Goal: Task Accomplishment & Management: Use online tool/utility

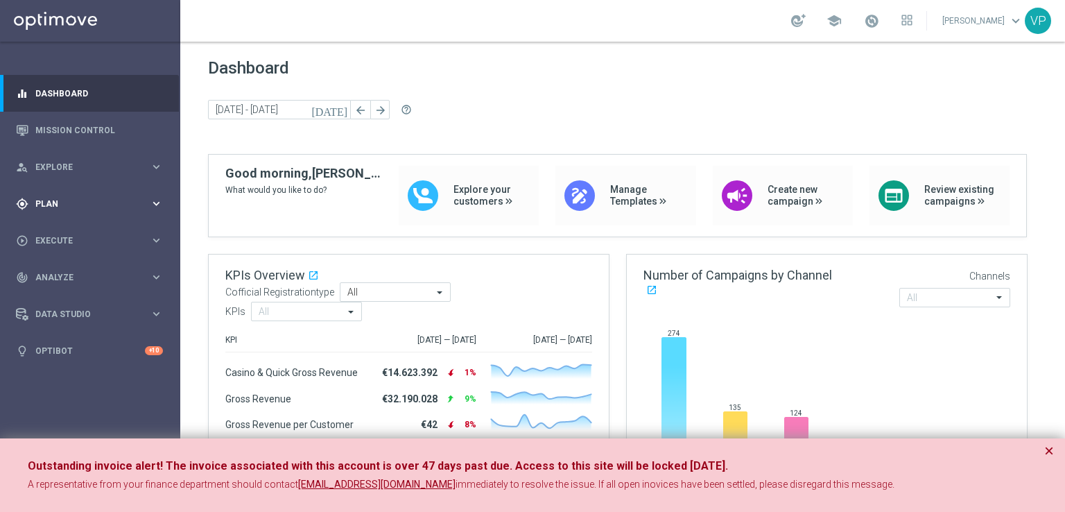
click at [144, 198] on div "gps_fixed Plan" at bounding box center [83, 204] width 134 height 12
click at [150, 275] on icon "keyboard_arrow_right" at bounding box center [156, 274] width 13 height 13
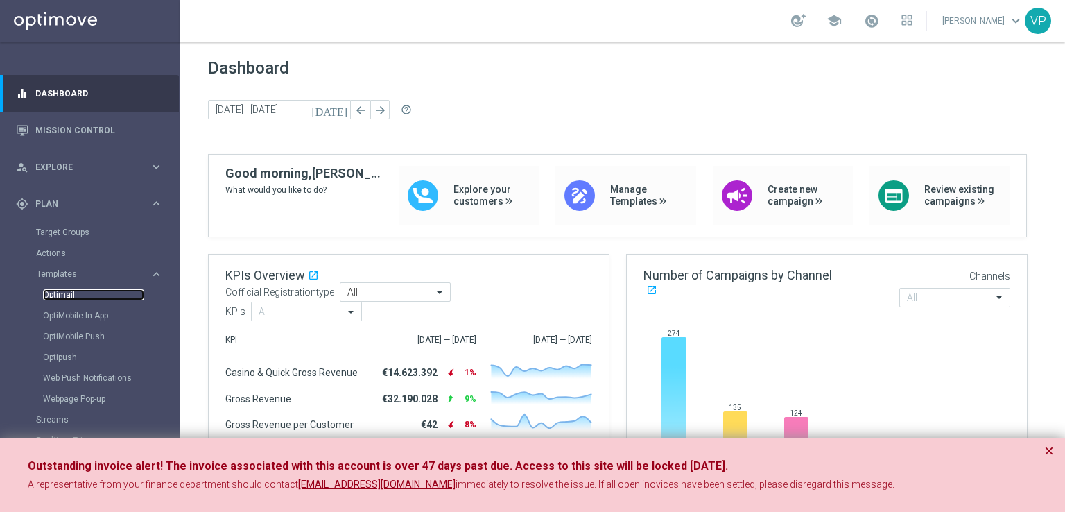
click at [71, 296] on link "Optimail" at bounding box center [93, 294] width 101 height 11
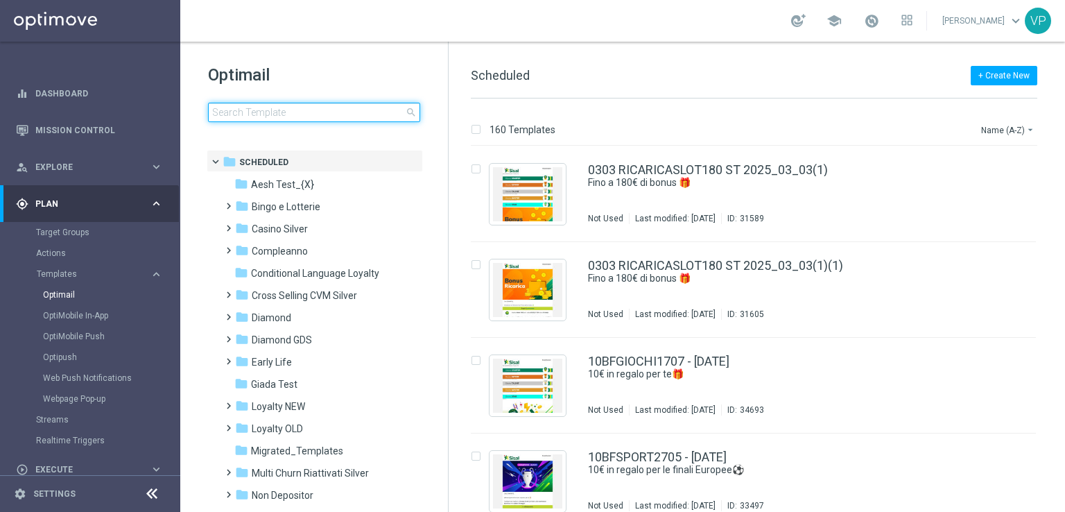
click at [386, 110] on input at bounding box center [314, 112] width 212 height 19
type input "m"
type input "d"
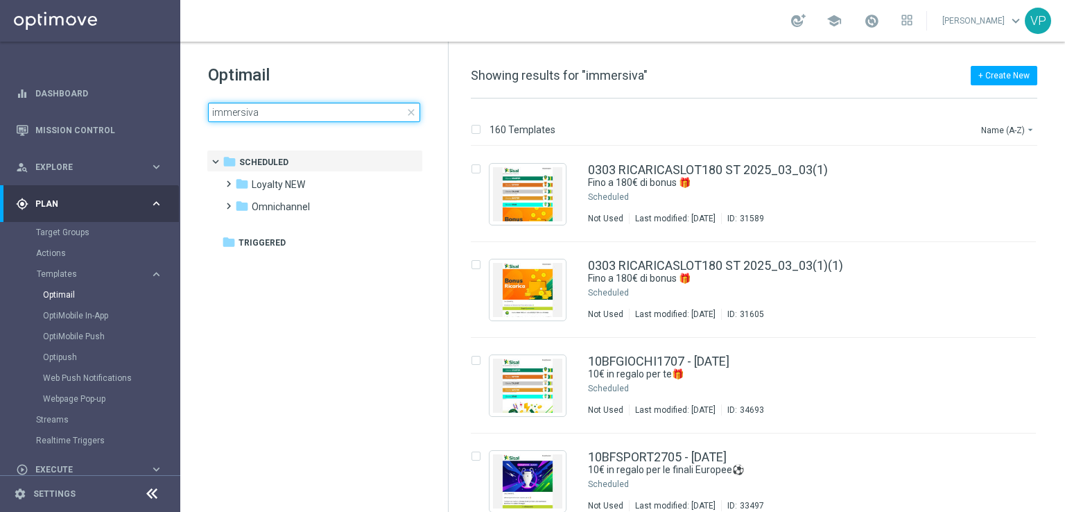
type input "immersiva"
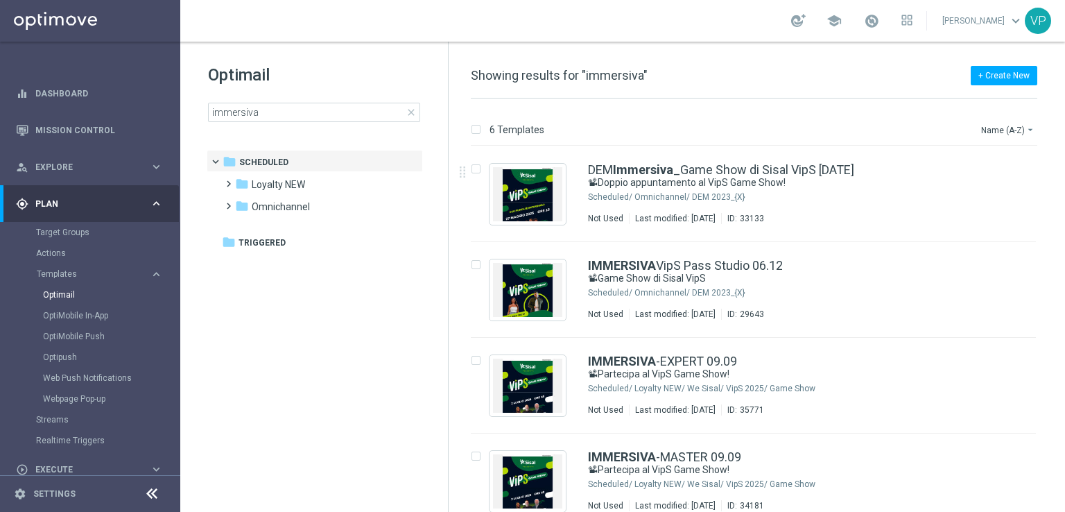
drag, startPoint x: 1063, startPoint y: 176, endPoint x: 1065, endPoint y: 248, distance: 71.5
click at [1065, 248] on div "6 Templates Name (A-Z) arrow_drop_down Drag here to set row groups Drag here to…" at bounding box center [757, 305] width 617 height 413
drag, startPoint x: 1065, startPoint y: 248, endPoint x: 1062, endPoint y: 353, distance: 105.5
click at [1062, 353] on div "6 Templates Name (A-Z) arrow_drop_down Drag here to set row groups Drag here to…" at bounding box center [757, 305] width 617 height 413
drag, startPoint x: 1062, startPoint y: 353, endPoint x: 1065, endPoint y: 447, distance: 93.7
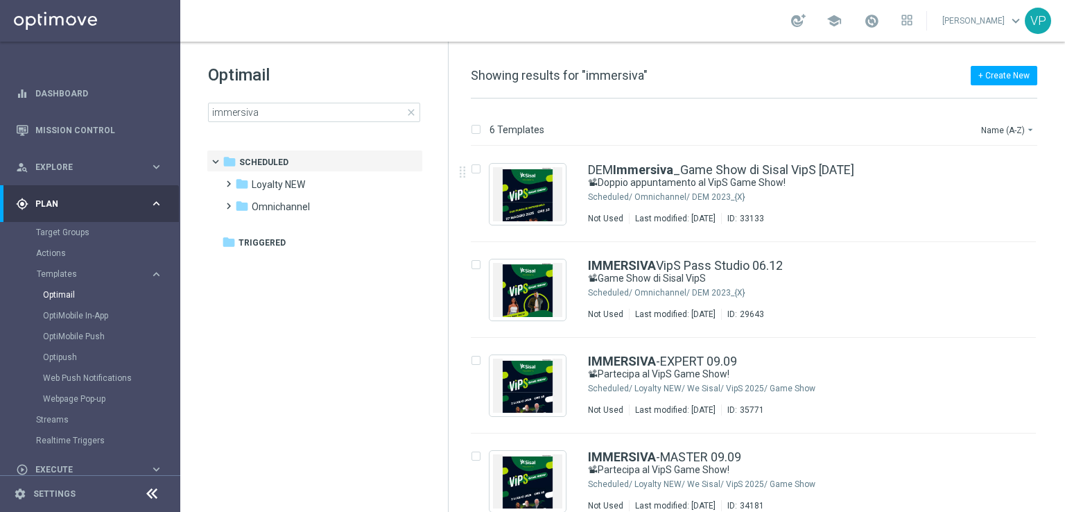
click at [1065, 447] on div "6 Templates Name (A-Z) arrow_drop_down Drag here to set row groups Drag here to…" at bounding box center [757, 305] width 617 height 413
drag, startPoint x: 1065, startPoint y: 250, endPoint x: 1064, endPoint y: 435, distance: 184.5
click at [1064, 435] on div "6 Templates Name (A-Z) arrow_drop_down Drag here to set row groups Drag here to…" at bounding box center [757, 305] width 617 height 413
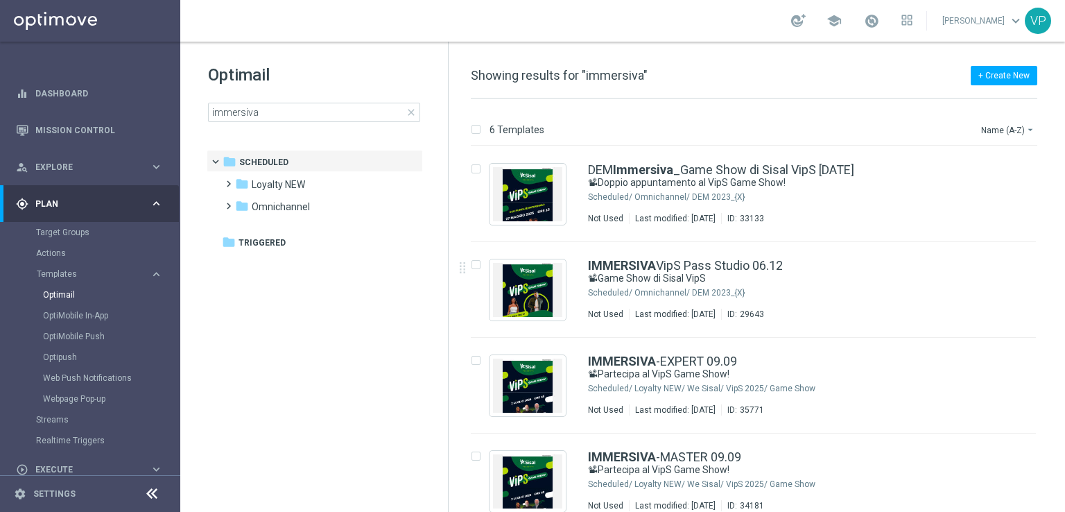
click at [1064, 435] on div "6 Templates Name (A-Z) arrow_drop_down Drag here to set row groups Drag here to…" at bounding box center [757, 305] width 617 height 413
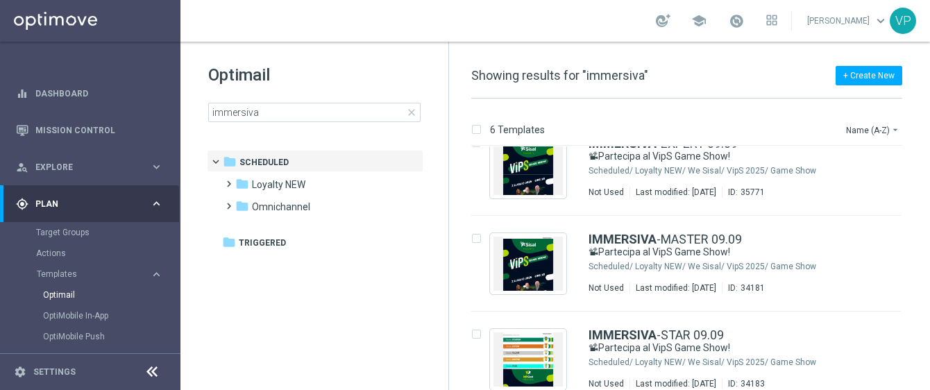
scroll to position [227, 0]
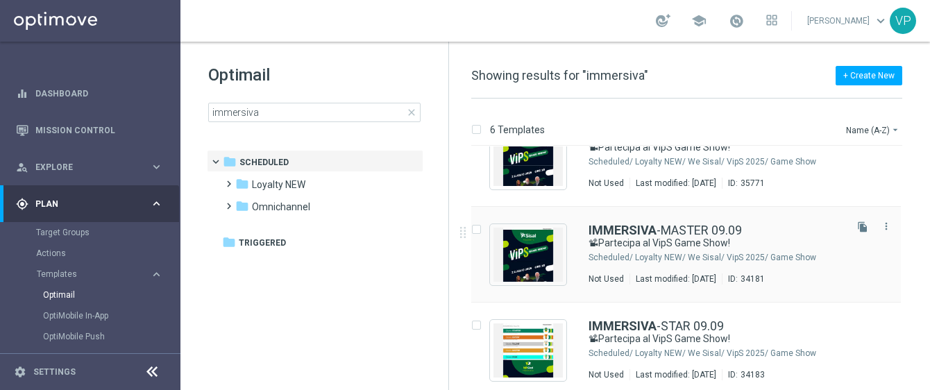
click at [721, 277] on div "Last modified: [DATE]" at bounding box center [676, 278] width 92 height 11
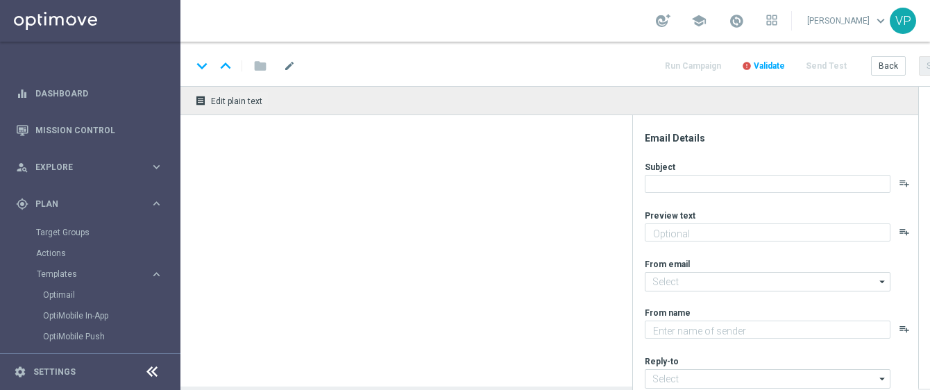
type textarea "Risate e divertimento con [PERSON_NAME] e Scintilla"
type input "[EMAIL_ADDRESS][DOMAIN_NAME]"
type textarea "Sisal"
type input "[EMAIL_ADDRESS][DOMAIN_NAME]"
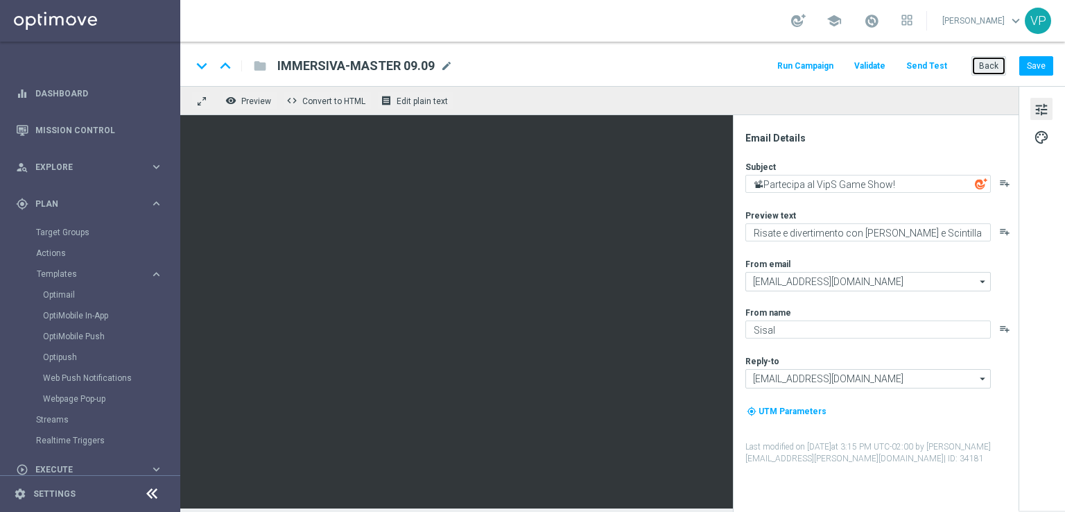
click at [991, 67] on button "Back" at bounding box center [989, 65] width 35 height 19
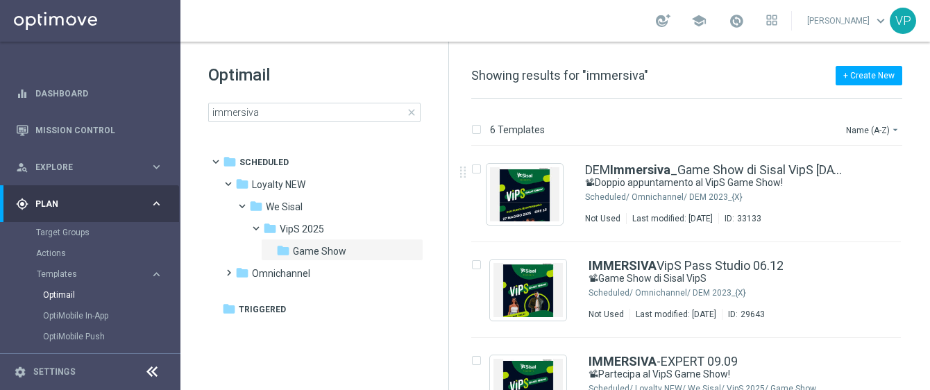
drag, startPoint x: 927, startPoint y: 164, endPoint x: 928, endPoint y: 256, distance: 91.6
click at [928, 256] on div "6 Templates Name (A-Z) arrow_drop_down Drag here to set row groups Drag here to…" at bounding box center [689, 244] width 481 height 291
click at [924, 258] on div "insert_drive_file DEM Immersiva _Game Show di Sisal VipS [DATE] 📽Doppio appunta…" at bounding box center [692, 267] width 470 height 243
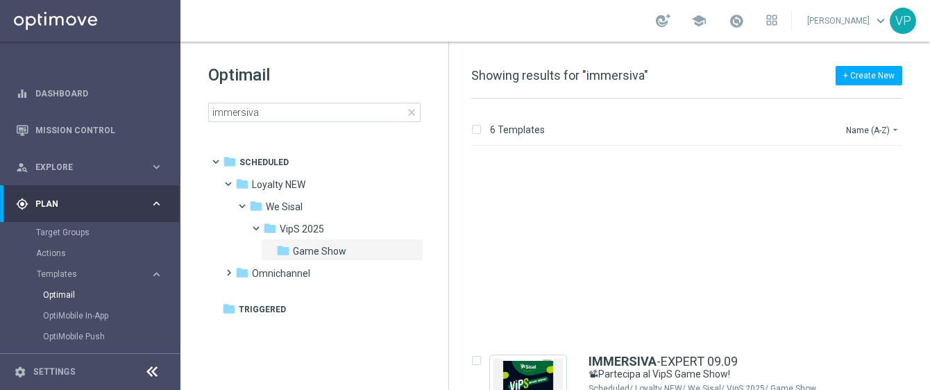
scroll to position [212, 0]
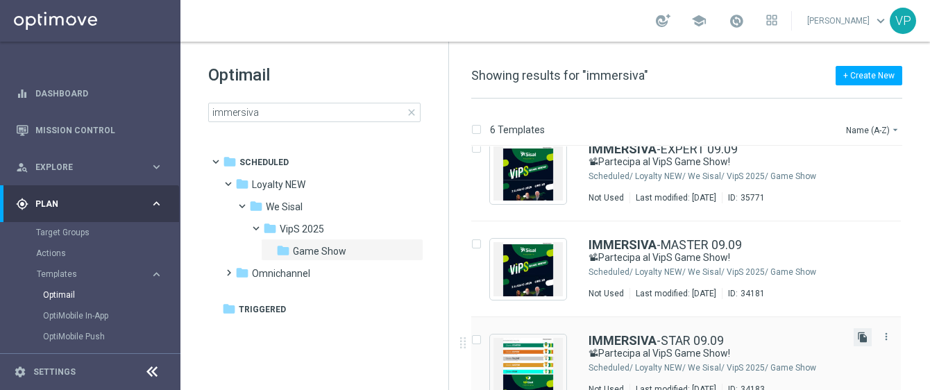
click at [859, 335] on icon "file_copy" at bounding box center [862, 337] width 11 height 11
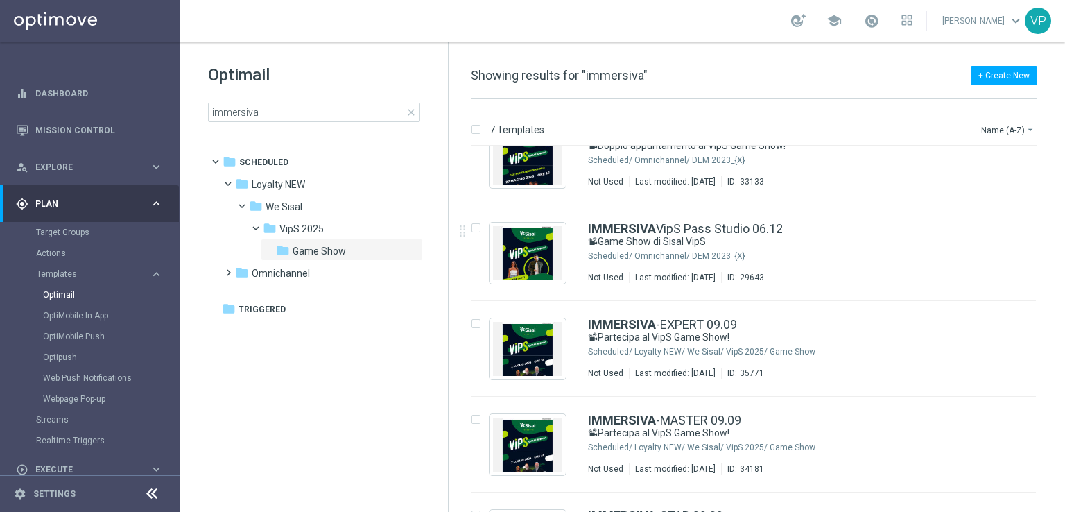
scroll to position [55, 0]
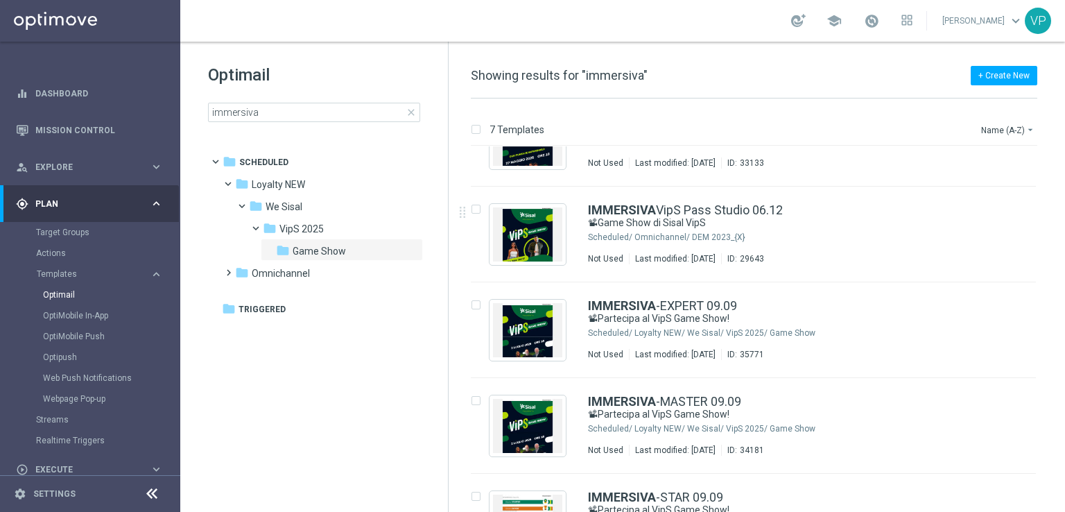
drag, startPoint x: 1065, startPoint y: 268, endPoint x: 1063, endPoint y: 311, distance: 42.3
click at [1063, 311] on div "7 Templates Name (A-Z) arrow_drop_down Drag here to set row groups Drag here to…" at bounding box center [757, 305] width 617 height 413
click at [1061, 314] on div "7 Templates Name (A-Z) arrow_drop_down Drag here to set row groups Drag here to…" at bounding box center [757, 305] width 617 height 413
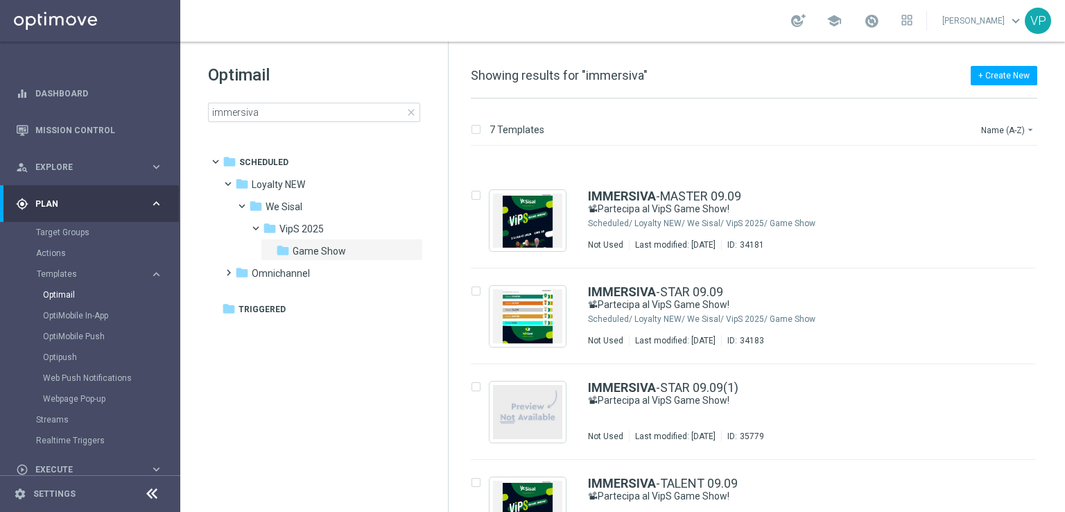
scroll to position [305, 0]
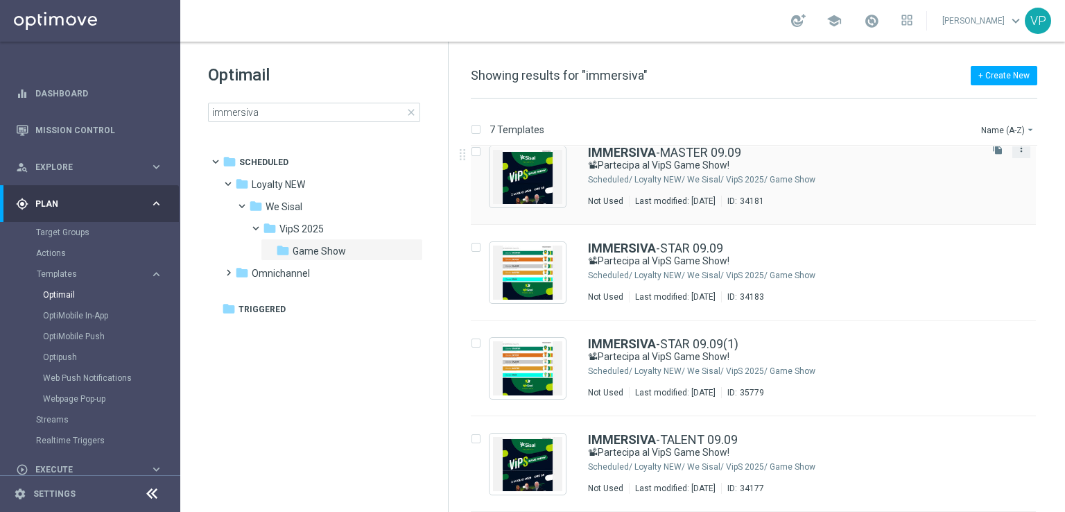
click at [1016, 151] on icon "more_vert" at bounding box center [1021, 148] width 11 height 11
click at [948, 199] on div "Delete" at bounding box center [964, 202] width 84 height 10
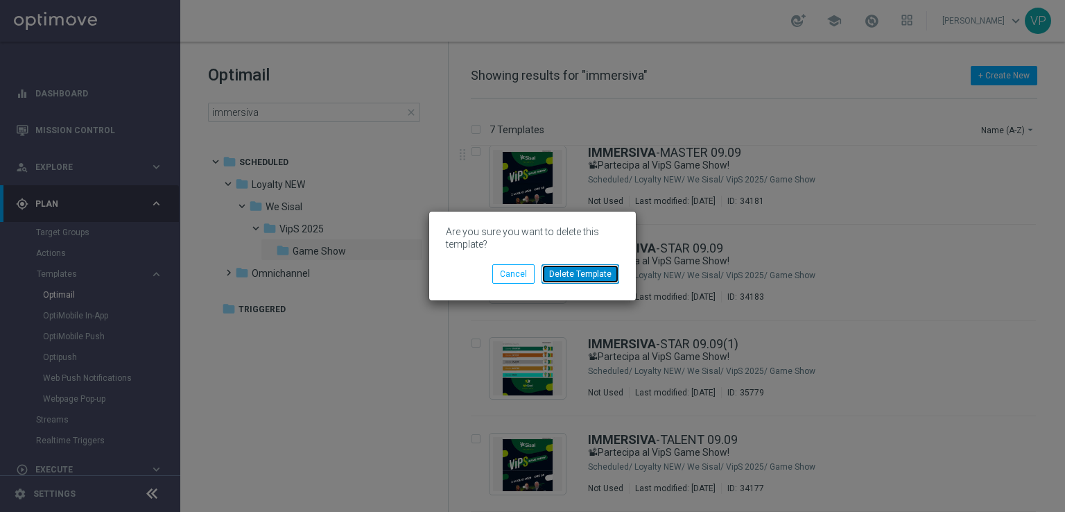
click at [589, 273] on button "Delete Template" at bounding box center [581, 273] width 78 height 19
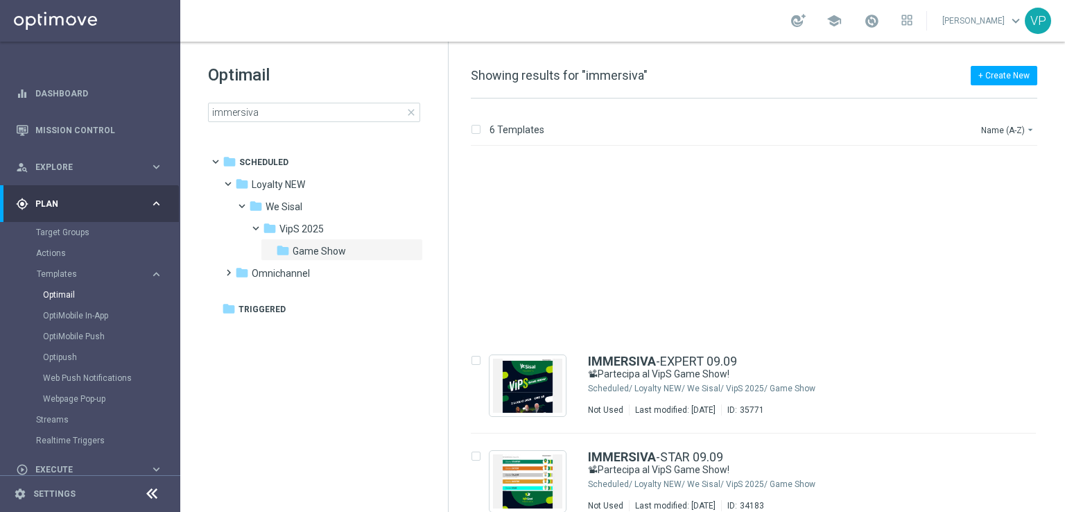
scroll to position [208, 0]
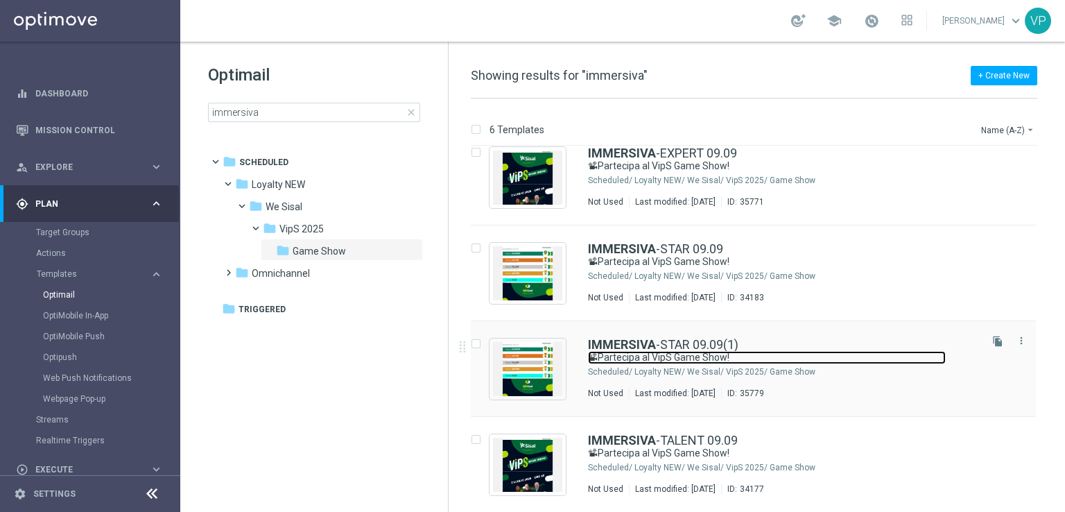
click at [874, 359] on link "📽Partecipa al VipS Game Show!" at bounding box center [767, 357] width 358 height 13
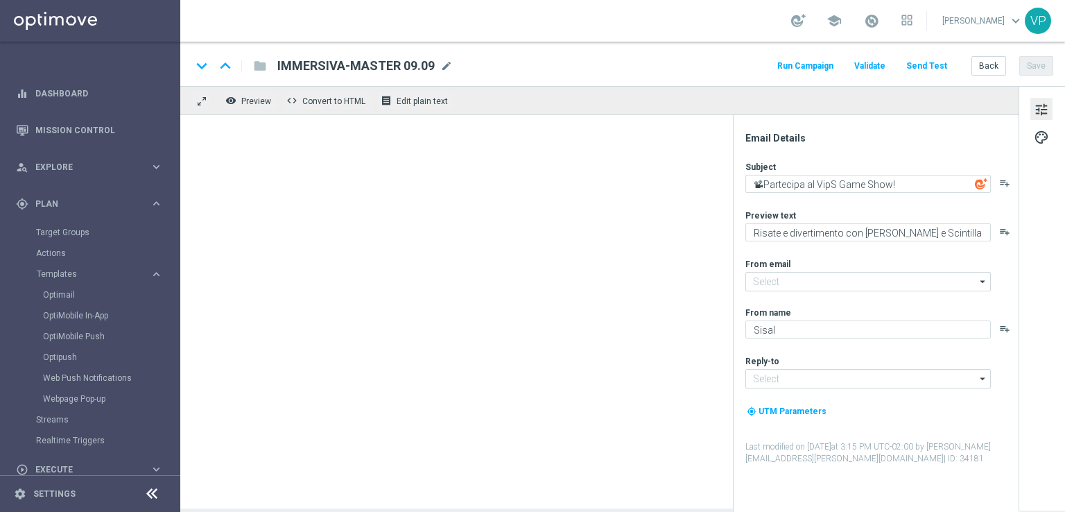
type input "IMMERSIVA-STAR 09.09(1)"
type textarea "Meloni e [PERSON_NAME] ti aspettano live"
type input "[EMAIL_ADDRESS][DOMAIN_NAME]"
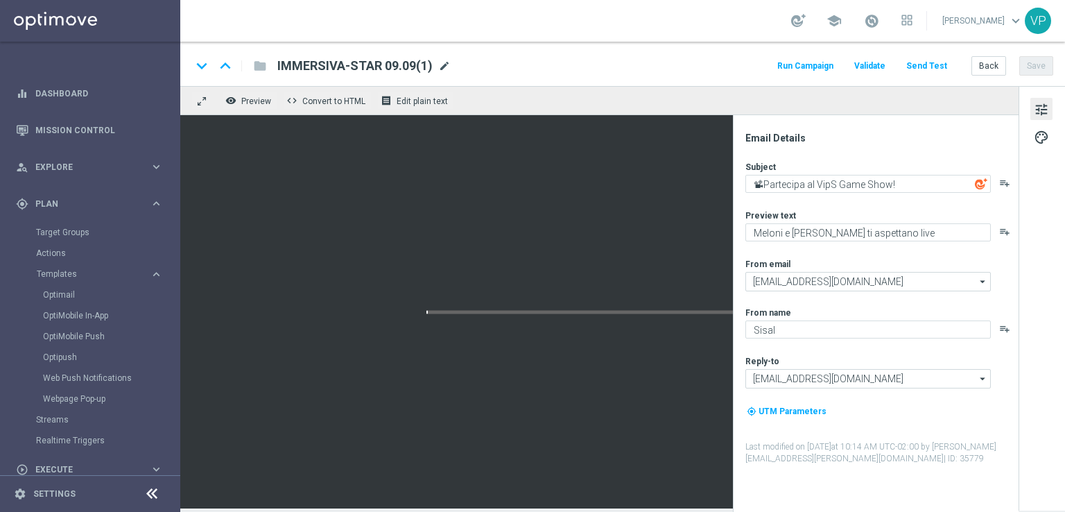
click at [438, 65] on span "mode_edit" at bounding box center [444, 66] width 12 height 12
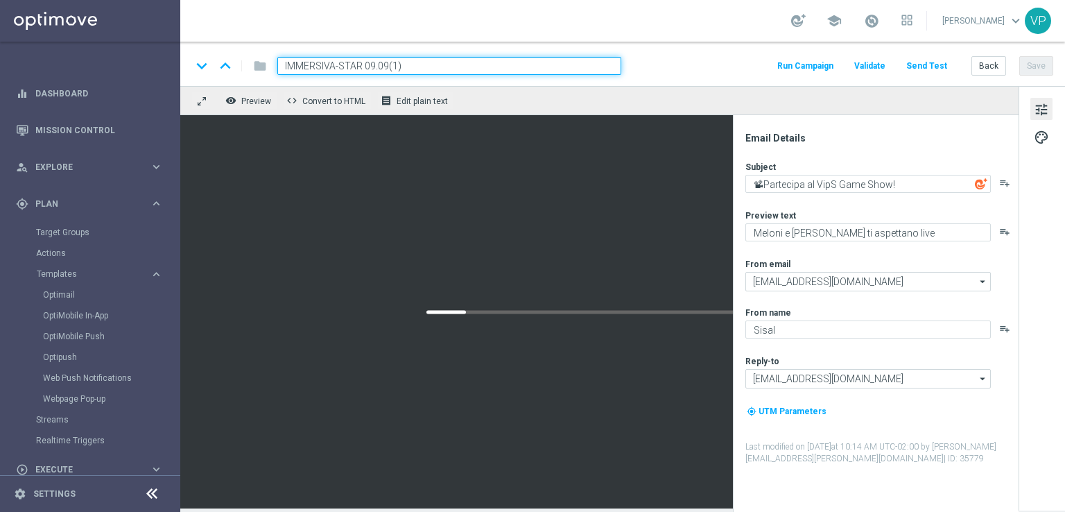
click at [351, 62] on input "IMMERSIVA-STAR 09.09(1)" at bounding box center [449, 66] width 344 height 18
click at [422, 67] on input "IMMERSIVA-MASTER 09.09(1)" at bounding box center [449, 66] width 344 height 18
type input "IMMERSIVA-MASTER 09.09"
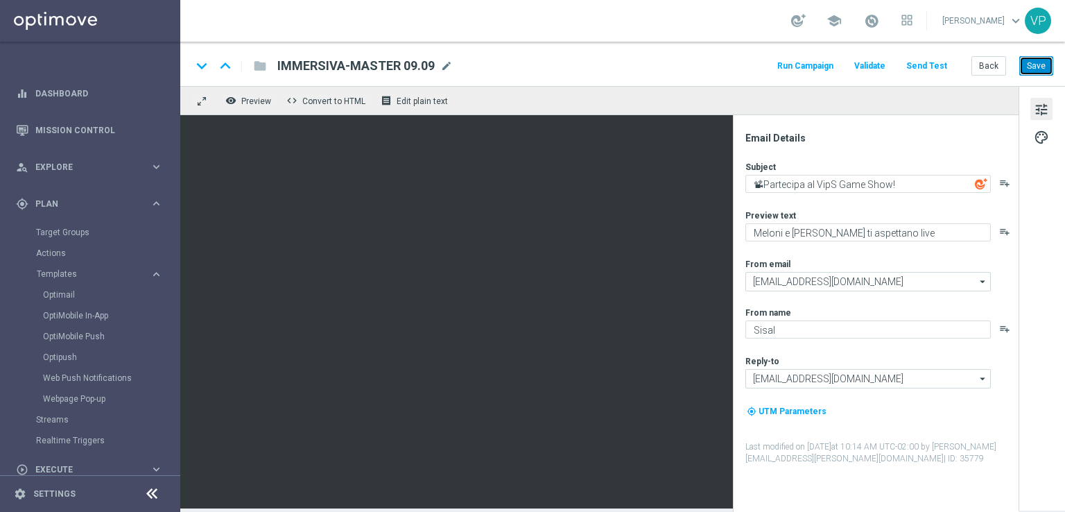
click at [1041, 62] on button "Save" at bounding box center [1037, 65] width 34 height 19
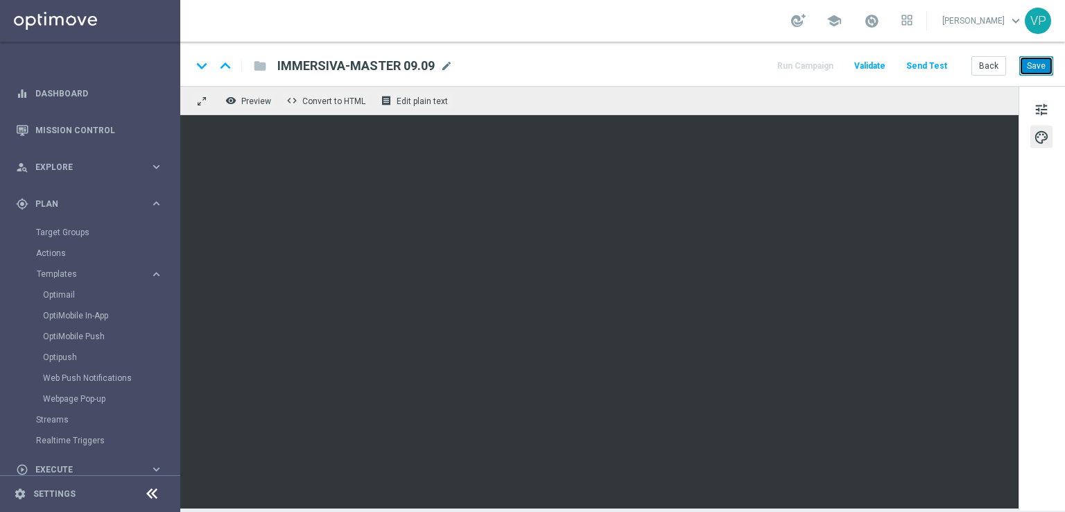
click at [1040, 68] on button "Save" at bounding box center [1037, 65] width 34 height 19
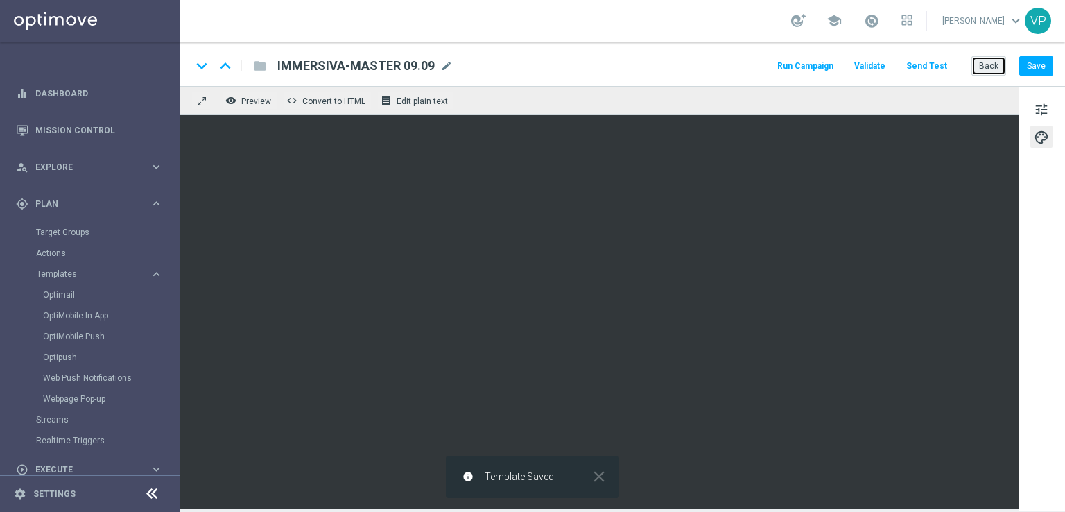
click at [1002, 70] on button "Back" at bounding box center [989, 65] width 35 height 19
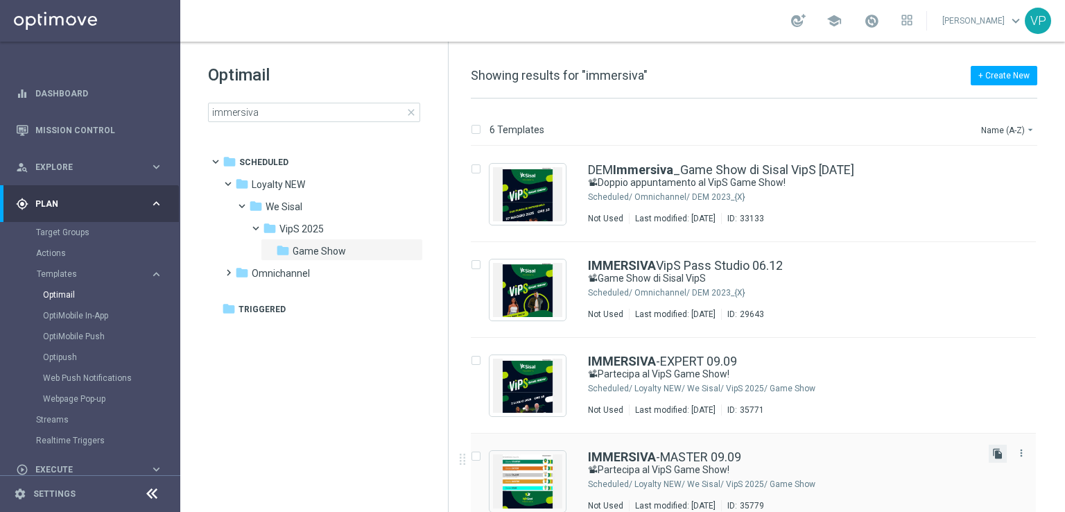
click at [998, 459] on icon "file_copy" at bounding box center [998, 453] width 11 height 11
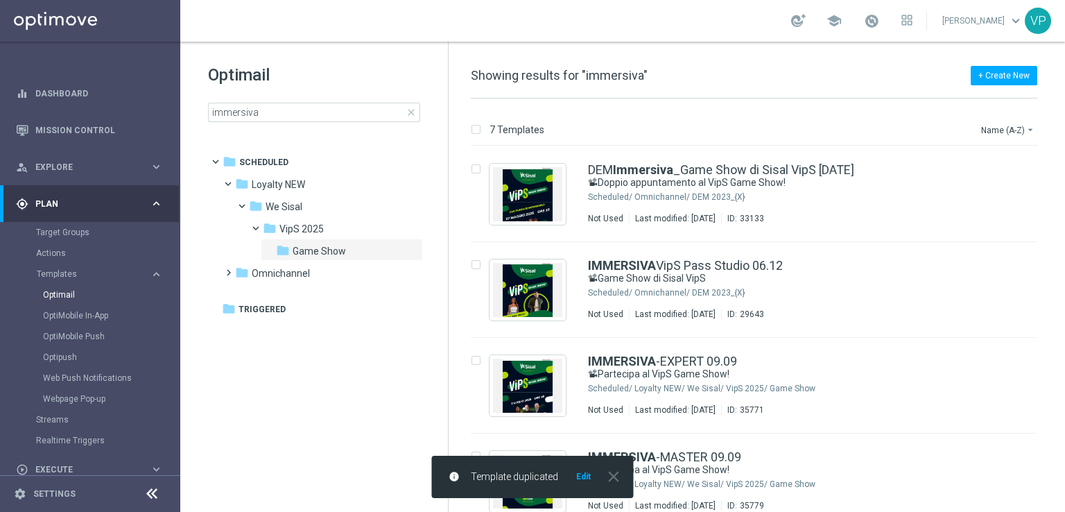
drag, startPoint x: 1063, startPoint y: 201, endPoint x: 1065, endPoint y: 328, distance: 127.0
click at [1065, 328] on div "7 Templates Name (A-Z) arrow_drop_down Drag here to set row groups Drag here to…" at bounding box center [757, 305] width 617 height 413
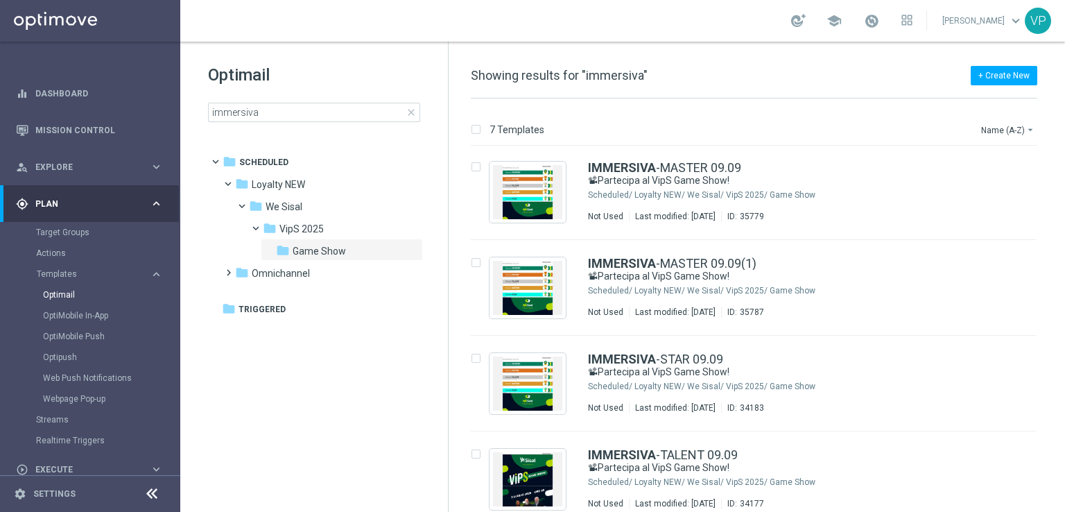
scroll to position [305, 0]
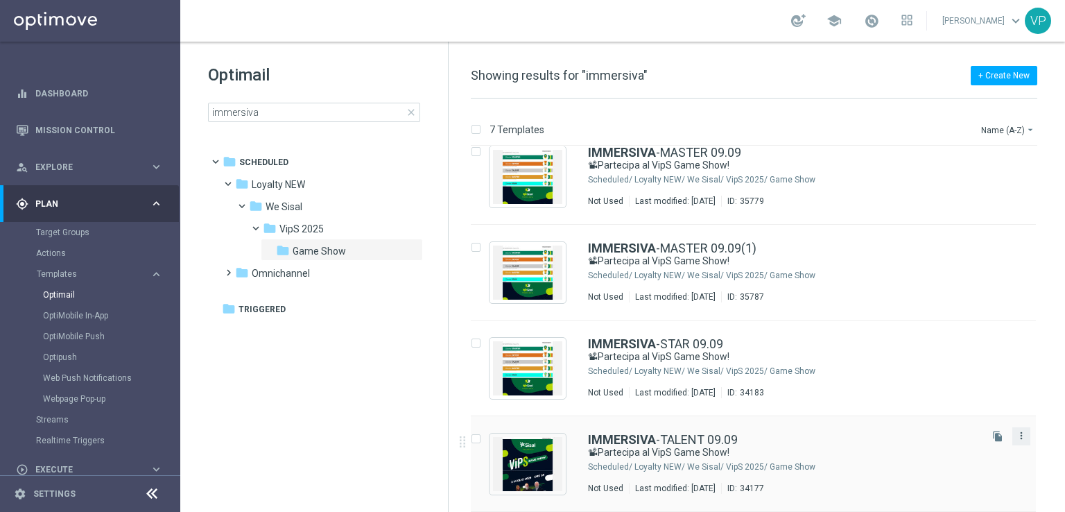
click at [1018, 437] on icon "more_vert" at bounding box center [1021, 435] width 11 height 11
click at [950, 490] on div "Delete" at bounding box center [964, 489] width 84 height 10
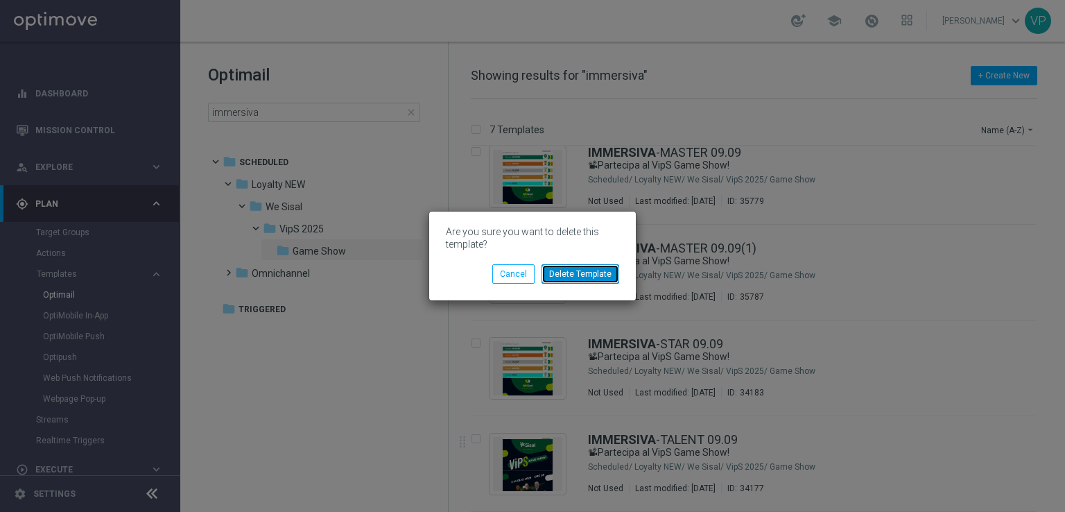
click at [592, 283] on button "Delete Template" at bounding box center [581, 273] width 78 height 19
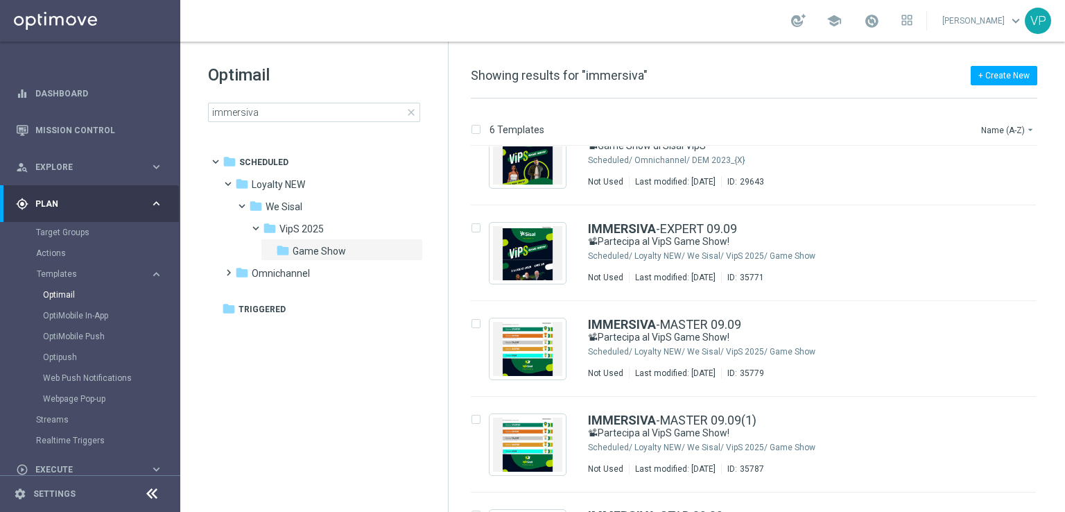
scroll to position [151, 0]
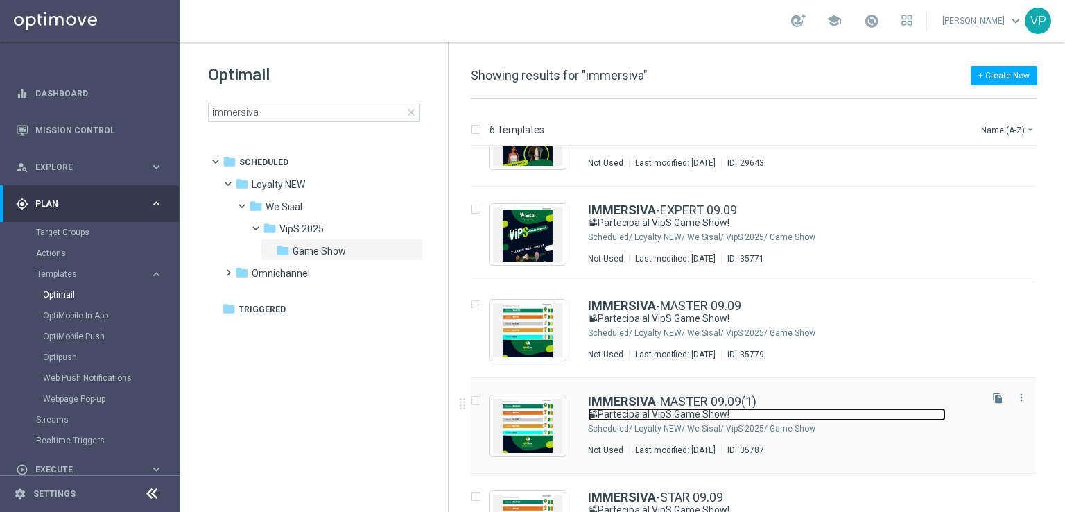
click at [887, 418] on link "📽Partecipa al VipS Game Show!" at bounding box center [767, 414] width 358 height 13
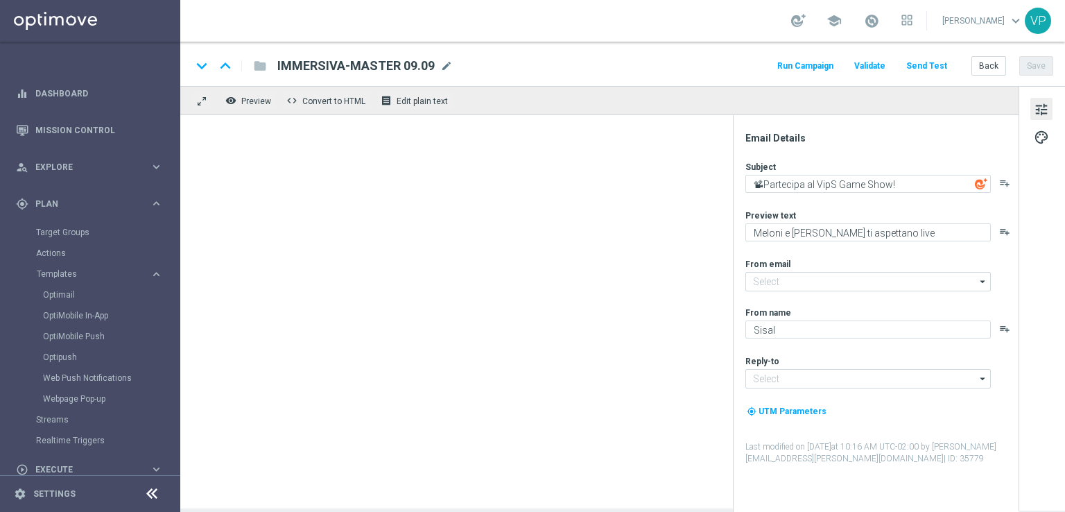
type input "IMMERSIVA-MASTER 09.09(1)"
type input "[EMAIL_ADDRESS][DOMAIN_NAME]"
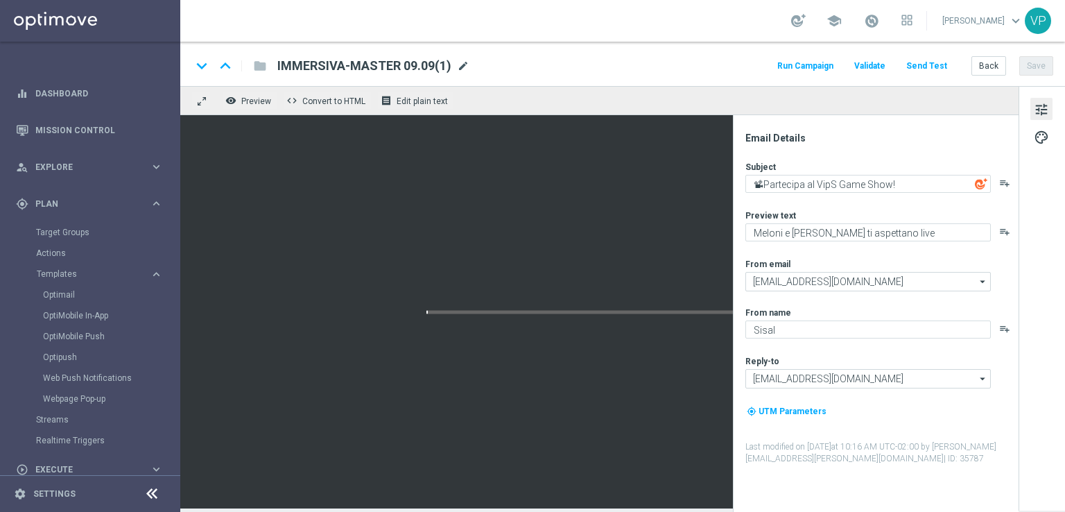
click at [465, 67] on span "mode_edit" at bounding box center [463, 66] width 12 height 12
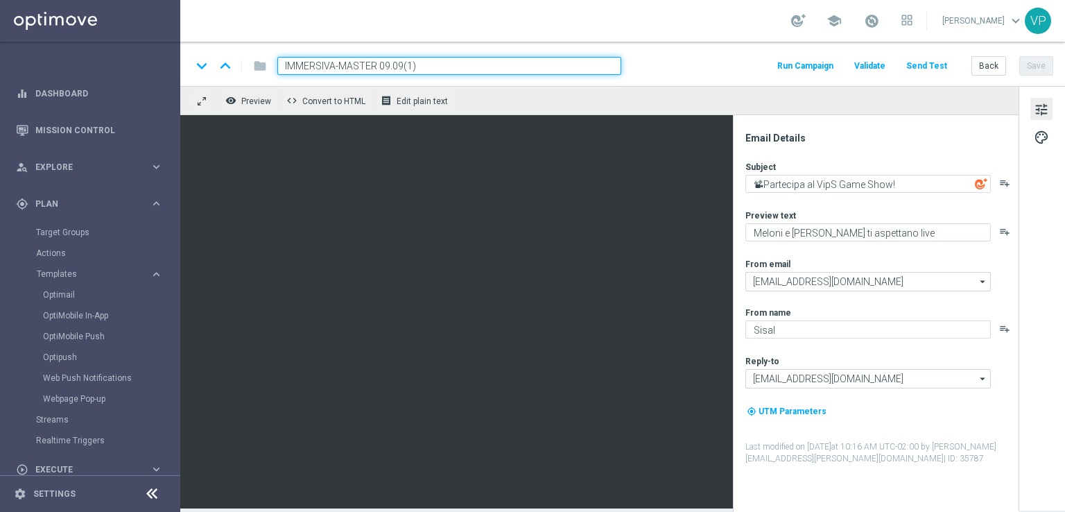
drag, startPoint x: 380, startPoint y: 64, endPoint x: 340, endPoint y: 62, distance: 40.3
click at [340, 62] on input "IMMERSIVA-MASTER 09.09(1)" at bounding box center [449, 66] width 344 height 18
click at [447, 62] on input "IMMERSIVA-TALENT 09.09(1)" at bounding box center [449, 66] width 344 height 18
type input "IMMERSIVA-TALENT 09.09"
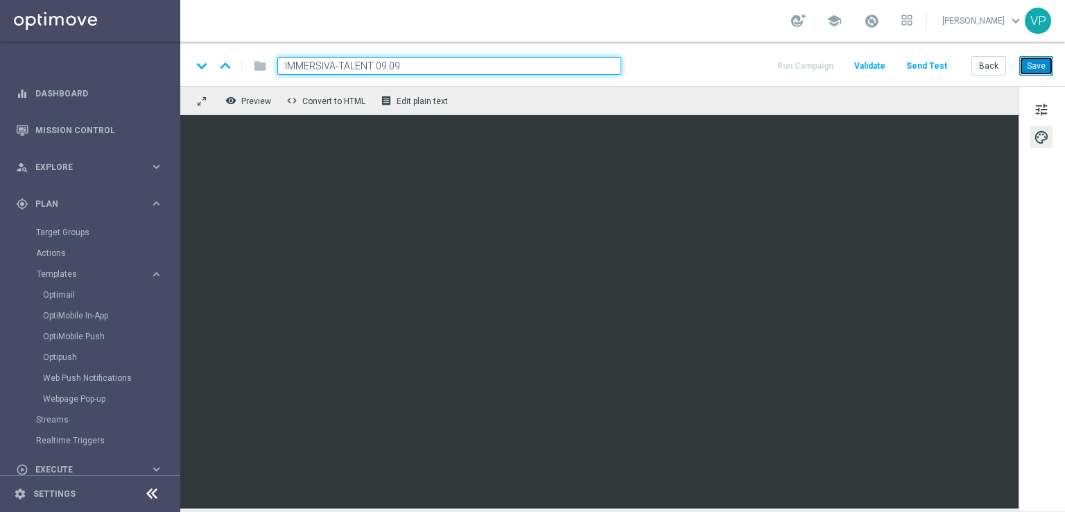
click at [1032, 69] on button "Save" at bounding box center [1037, 65] width 34 height 19
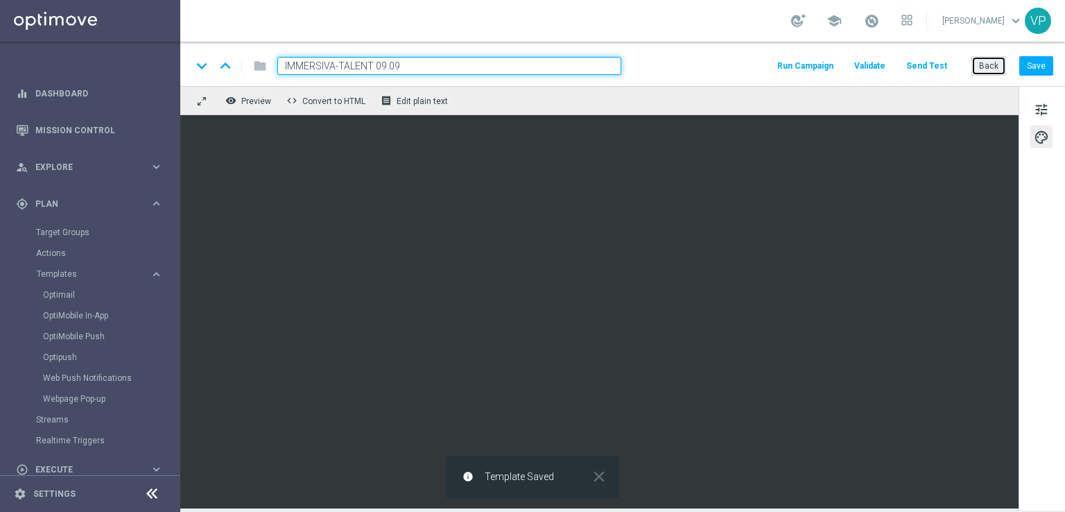
click at [1003, 62] on button "Back" at bounding box center [989, 65] width 35 height 19
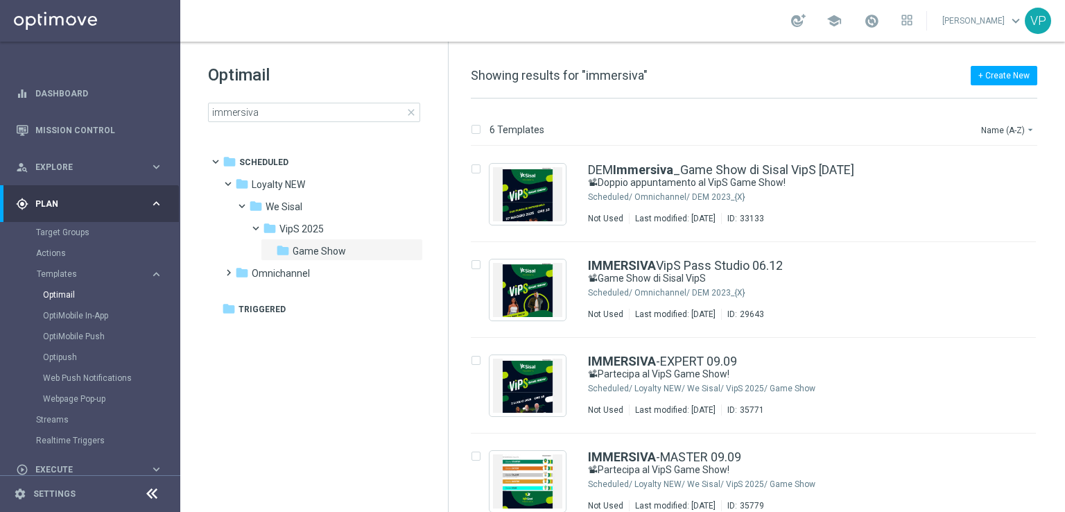
drag, startPoint x: 1063, startPoint y: 171, endPoint x: 1064, endPoint y: 244, distance: 72.8
click at [1064, 244] on div "6 Templates Name (A-Z) arrow_drop_down Drag here to set row groups Drag here to…" at bounding box center [757, 305] width 617 height 413
drag, startPoint x: 1064, startPoint y: 244, endPoint x: 1065, endPoint y: 365, distance: 120.7
click at [1065, 365] on div "6 Templates Name (A-Z) arrow_drop_down Drag here to set row groups Drag here to…" at bounding box center [757, 305] width 617 height 413
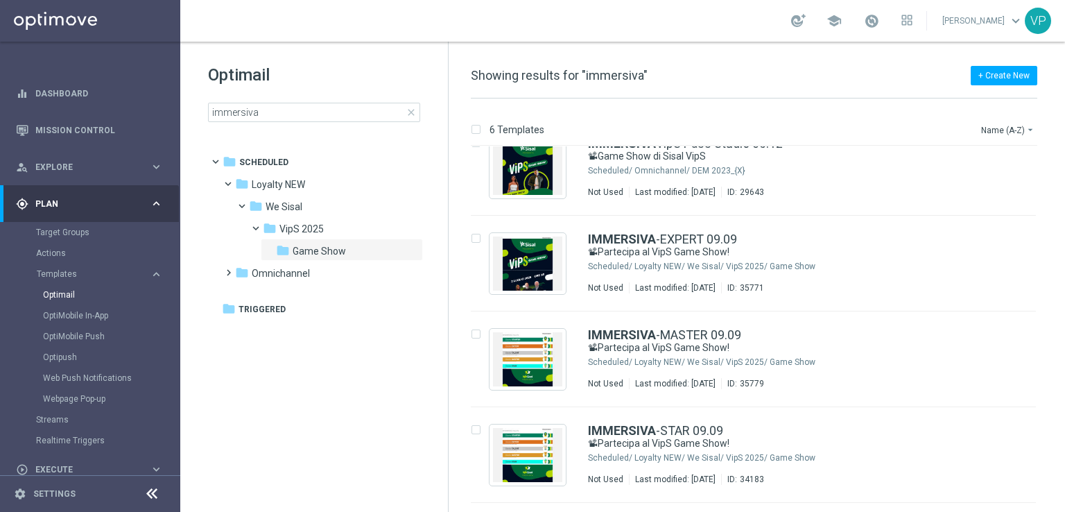
scroll to position [113, 0]
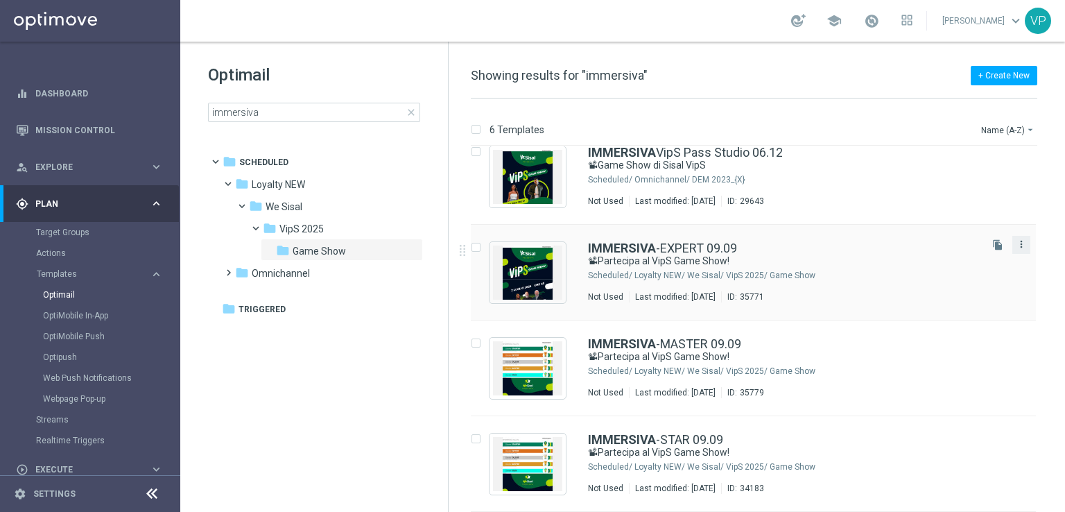
click at [1023, 245] on icon "more_vert" at bounding box center [1021, 244] width 11 height 11
click at [975, 295] on div "Delete" at bounding box center [964, 298] width 84 height 10
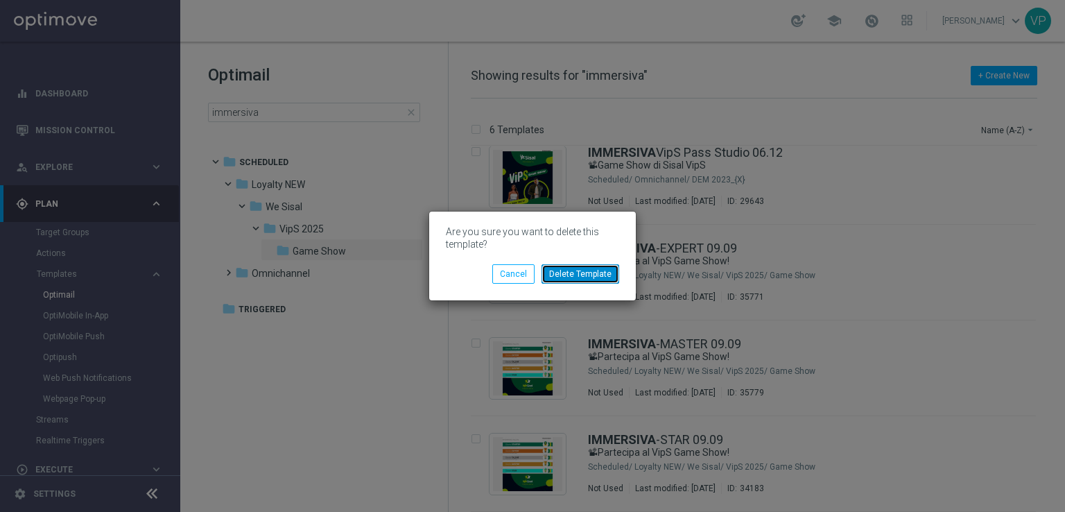
click at [614, 269] on button "Delete Template" at bounding box center [581, 273] width 78 height 19
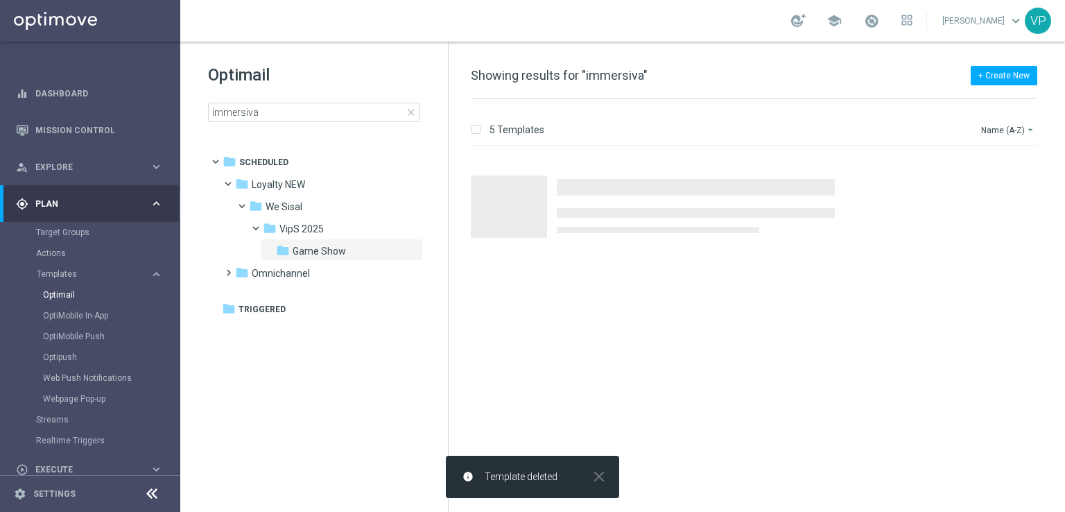
scroll to position [0, 0]
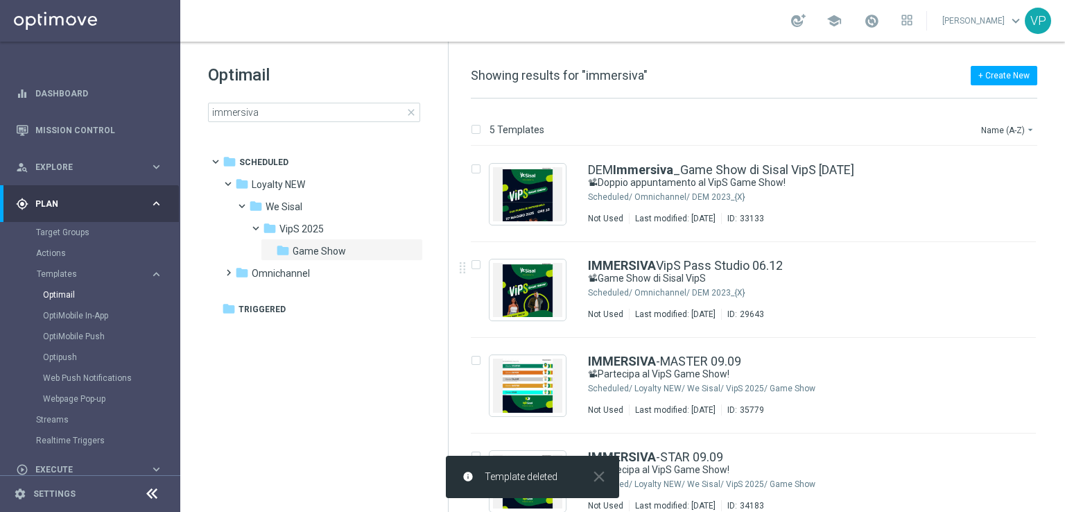
drag, startPoint x: 1062, startPoint y: 241, endPoint x: 1054, endPoint y: 345, distance: 105.1
click at [1054, 345] on div "insert_drive_file DEM Immersiva _Game Show di Sisal VipS [DATE] 📽Doppio appunta…" at bounding box center [760, 329] width 606 height 366
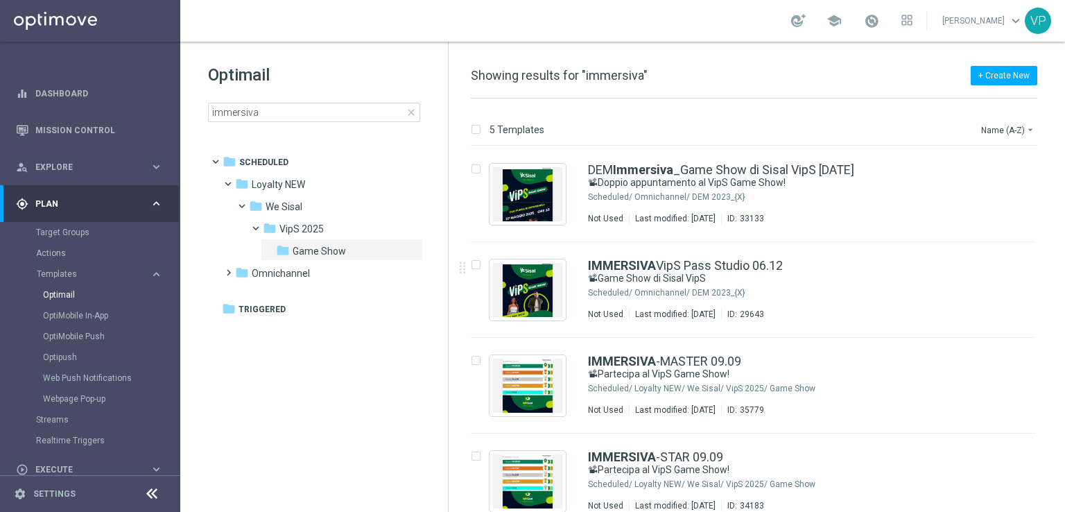
drag, startPoint x: 1054, startPoint y: 345, endPoint x: 1064, endPoint y: 334, distance: 15.7
click at [1064, 334] on div "5 Templates Name (A-Z) arrow_drop_down Drag here to set row groups Drag here to…" at bounding box center [757, 305] width 617 height 413
drag, startPoint x: 1064, startPoint y: 334, endPoint x: 1065, endPoint y: 456, distance: 122.1
click at [1065, 456] on div "5 Templates Name (A-Z) arrow_drop_down Drag here to set row groups Drag here to…" at bounding box center [757, 305] width 617 height 413
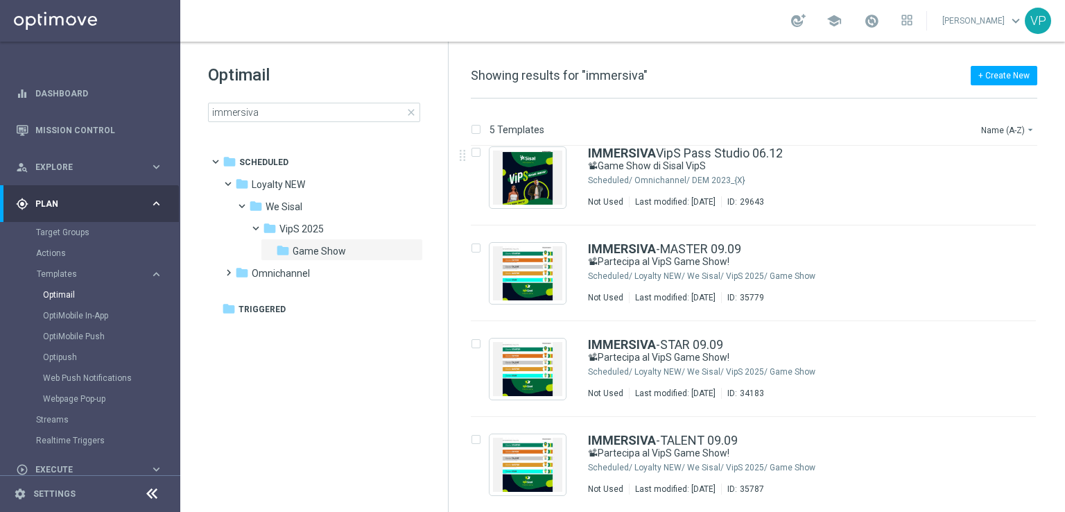
scroll to position [113, 0]
click at [998, 434] on icon "file_copy" at bounding box center [998, 436] width 11 height 11
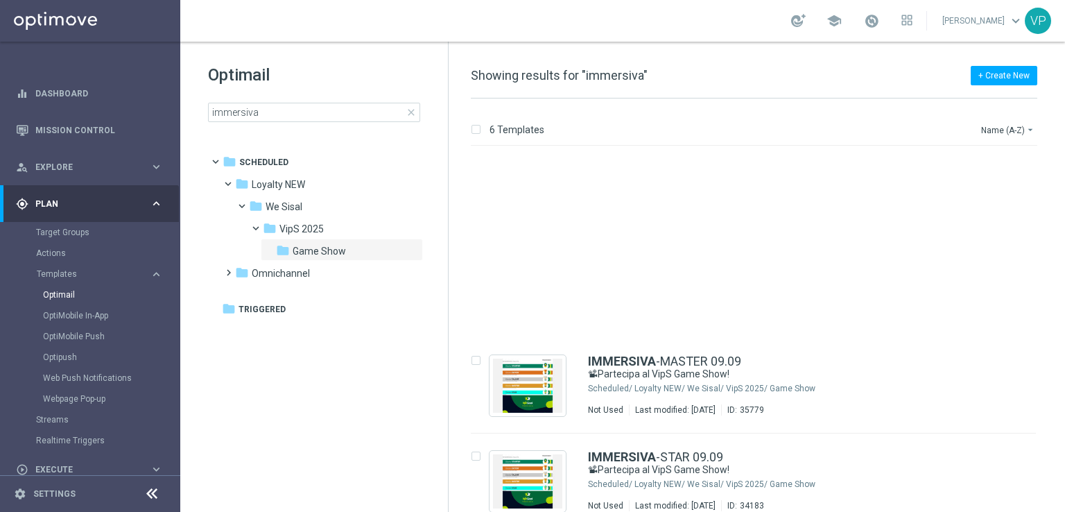
scroll to position [208, 0]
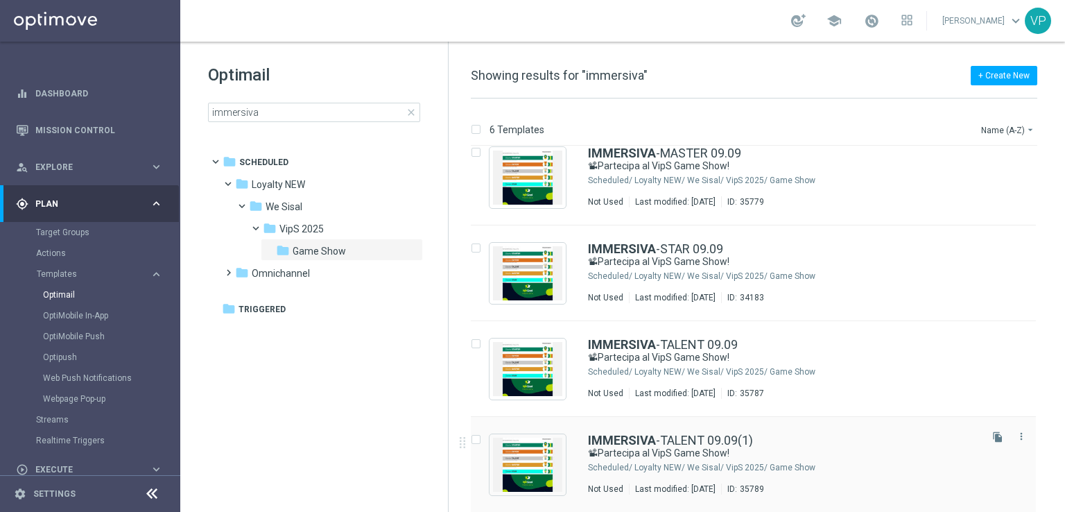
click at [870, 467] on div "Loyalty NEW/ We Sisal/ VipS 2025/ Game Show" at bounding box center [806, 467] width 343 height 11
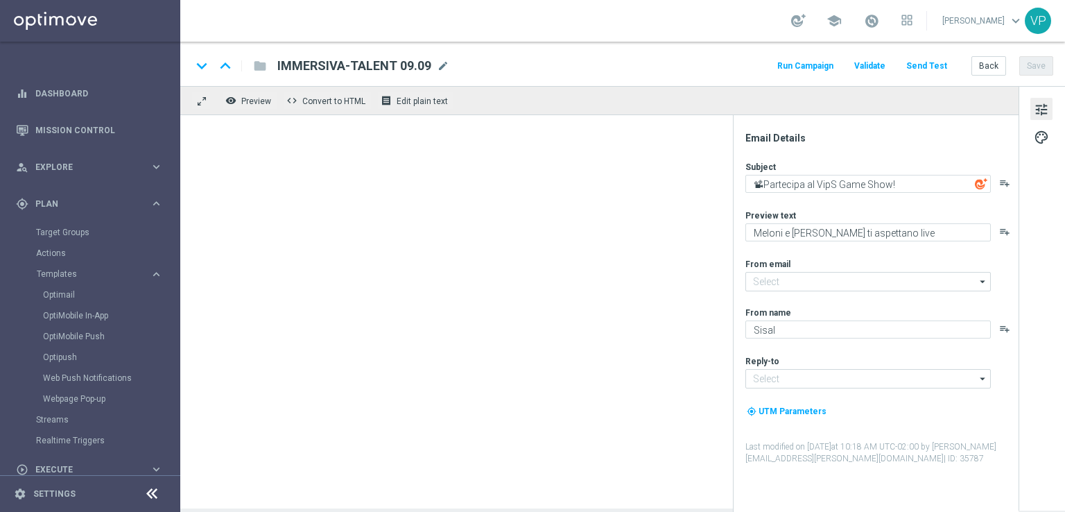
type input "[EMAIL_ADDRESS][DOMAIN_NAME]"
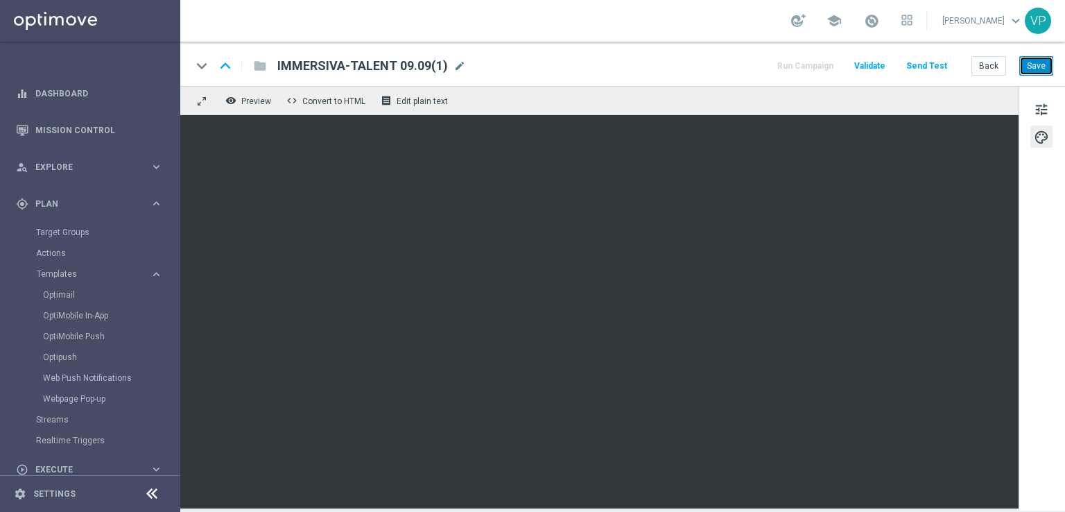
click at [1035, 61] on button "Save" at bounding box center [1037, 65] width 34 height 19
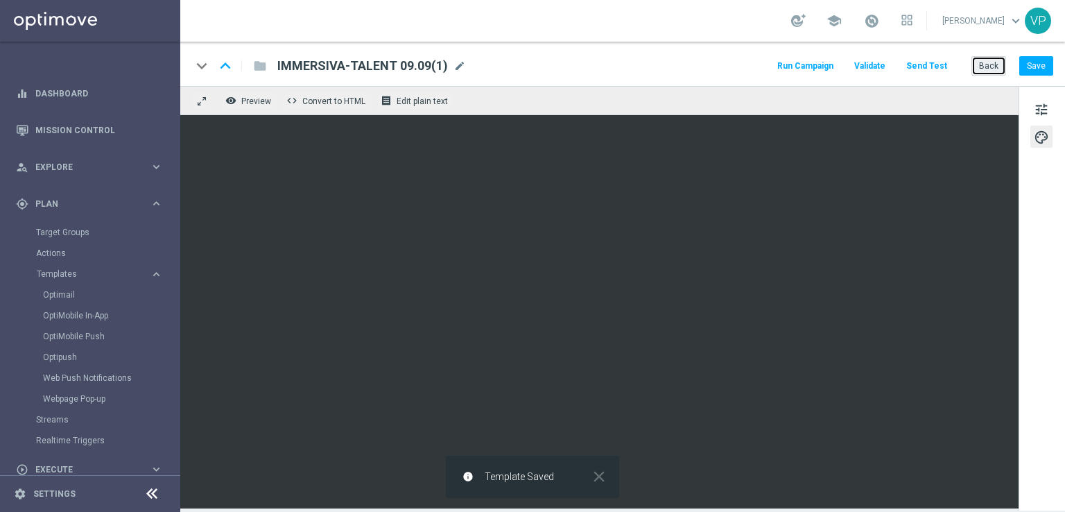
click at [989, 65] on button "Back" at bounding box center [989, 65] width 35 height 19
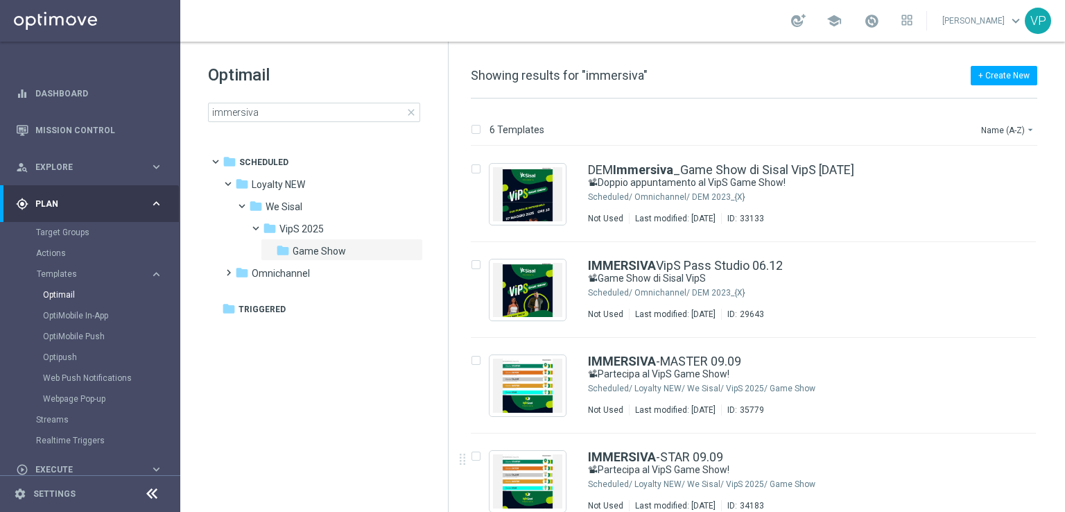
drag, startPoint x: 1062, startPoint y: 219, endPoint x: 1054, endPoint y: 436, distance: 216.6
click at [1054, 436] on div "insert_drive_file DEM Immersiva _Game Show di Sisal VipS [DATE] 📽Doppio appunta…" at bounding box center [760, 329] width 606 height 366
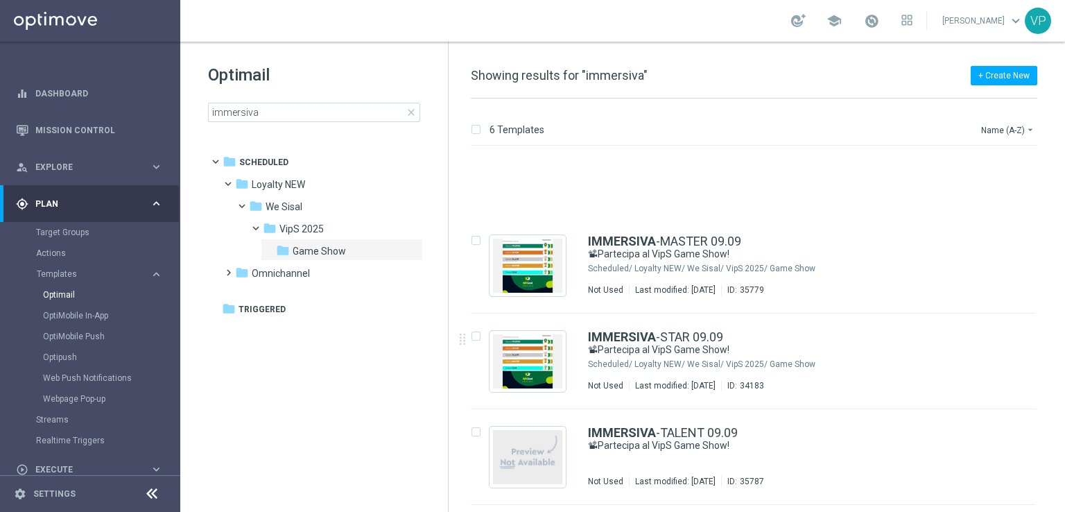
scroll to position [208, 0]
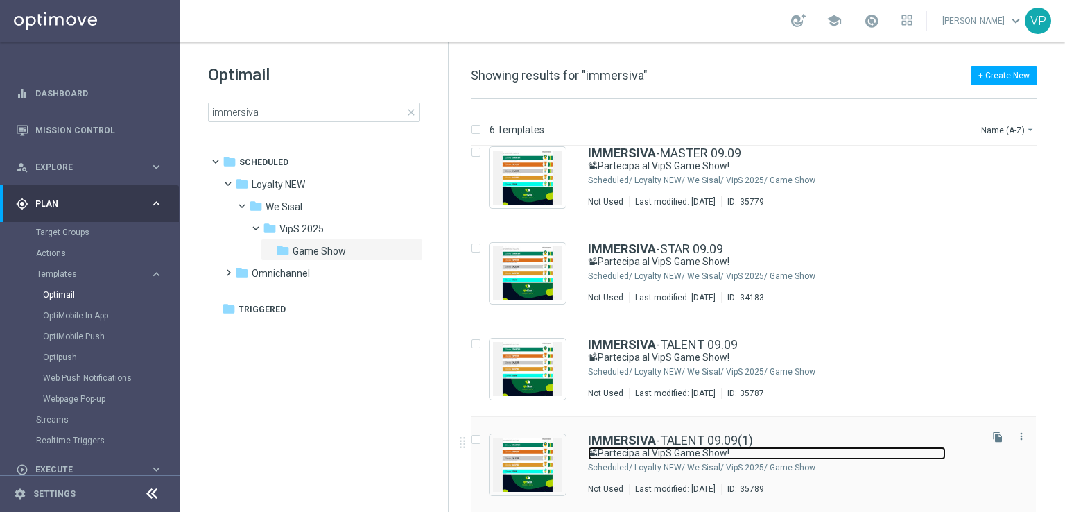
click at [828, 455] on link "📽Partecipa al VipS Game Show!" at bounding box center [767, 453] width 358 height 13
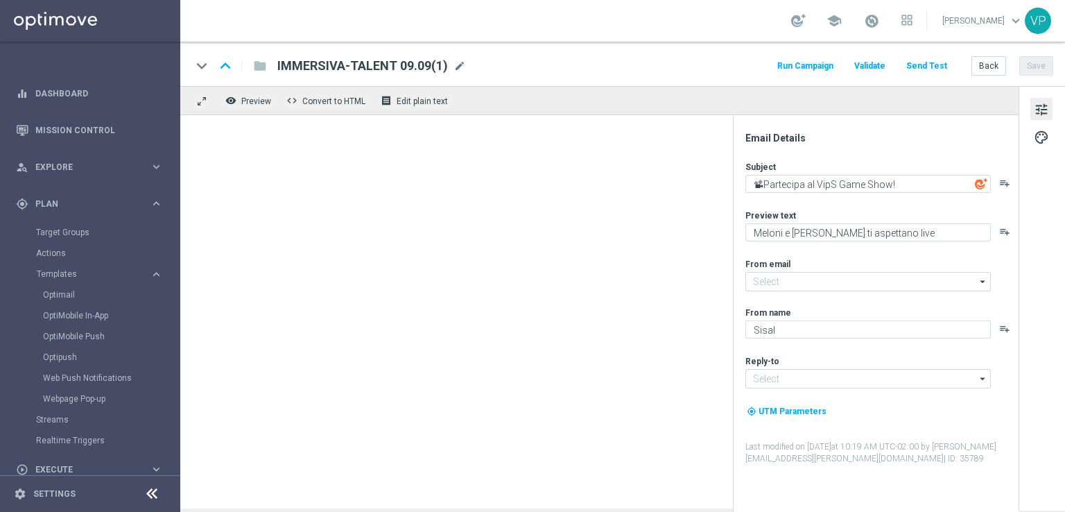
type input "[EMAIL_ADDRESS][DOMAIN_NAME]"
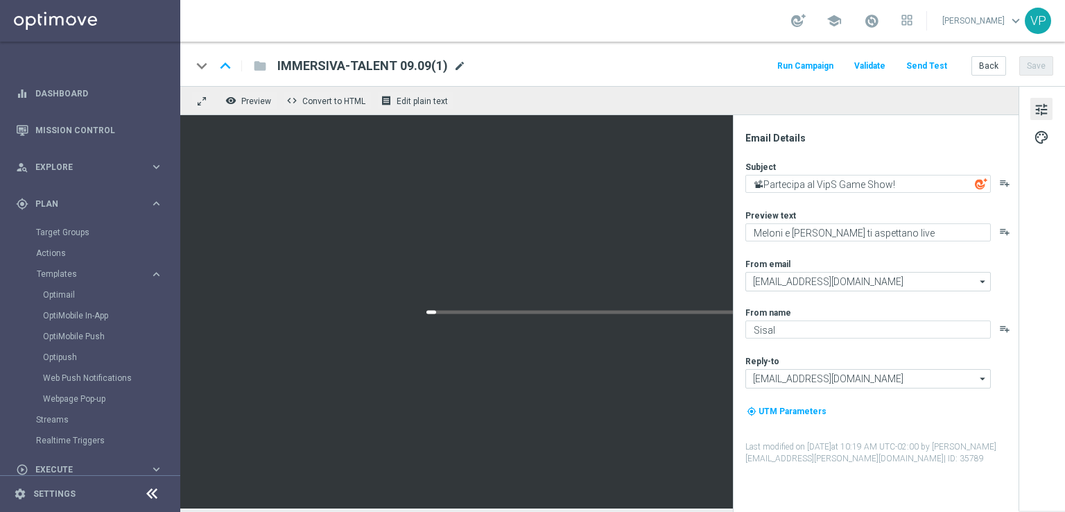
click at [455, 62] on span "mode_edit" at bounding box center [460, 66] width 12 height 12
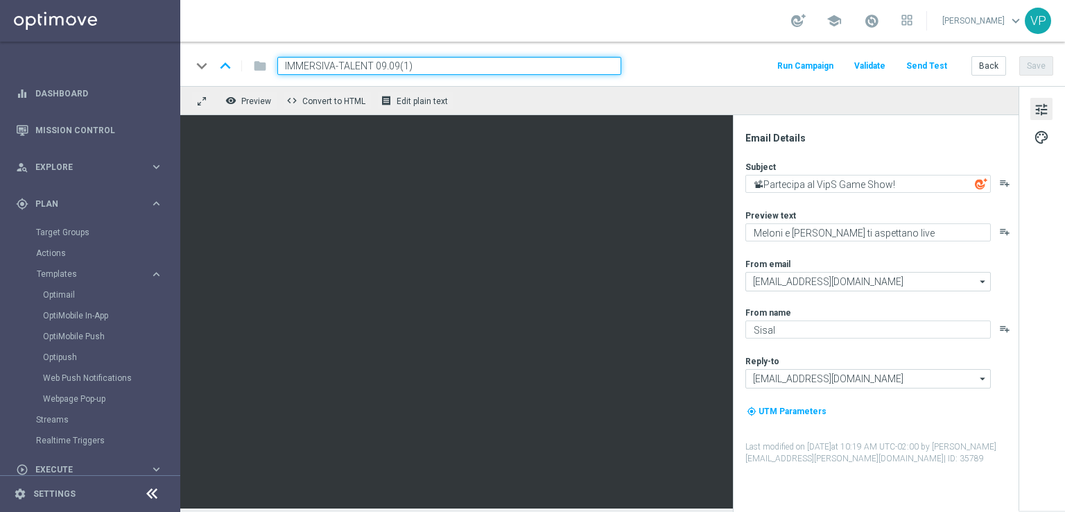
drag, startPoint x: 373, startPoint y: 65, endPoint x: 341, endPoint y: 62, distance: 32.7
click at [341, 62] on input "IMMERSIVA-TALENT 09.09(1)" at bounding box center [449, 66] width 344 height 18
click at [466, 67] on input "IMMERSIVA-EXPERT 09.09(1)" at bounding box center [449, 66] width 344 height 18
type input "IMMERSIVA-EXPERT 09.09"
click at [1042, 63] on button "Save" at bounding box center [1037, 65] width 34 height 19
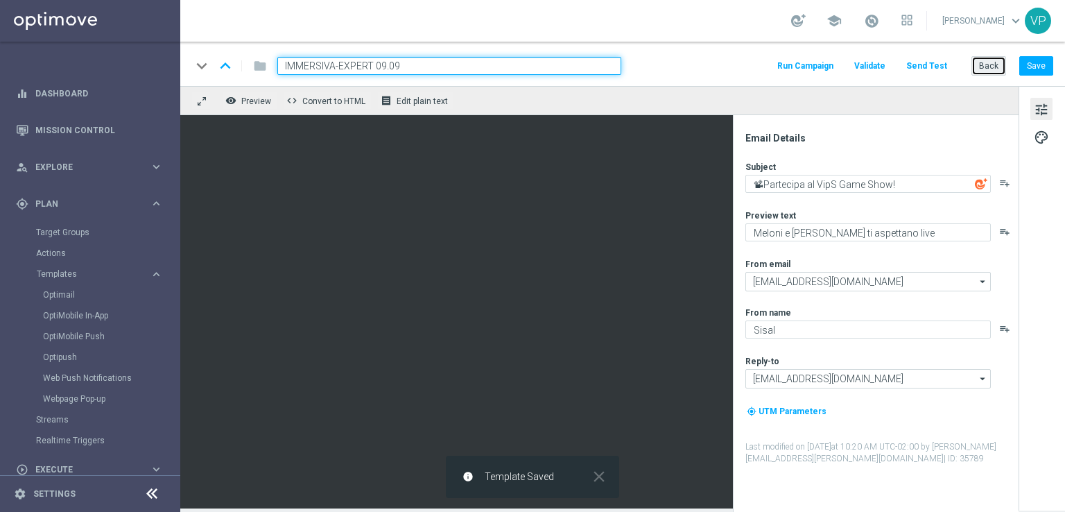
click at [983, 66] on button "Back" at bounding box center [989, 65] width 35 height 19
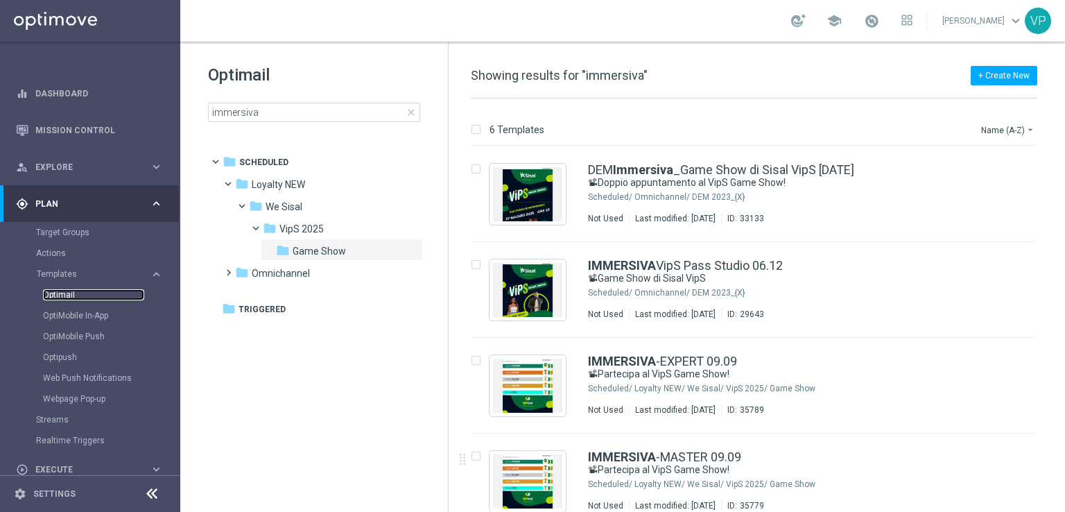
click at [75, 290] on link "Optimail" at bounding box center [93, 294] width 101 height 11
click at [69, 81] on link "Dashboard" at bounding box center [99, 93] width 128 height 37
